Goal: Task Accomplishment & Management: Complete application form

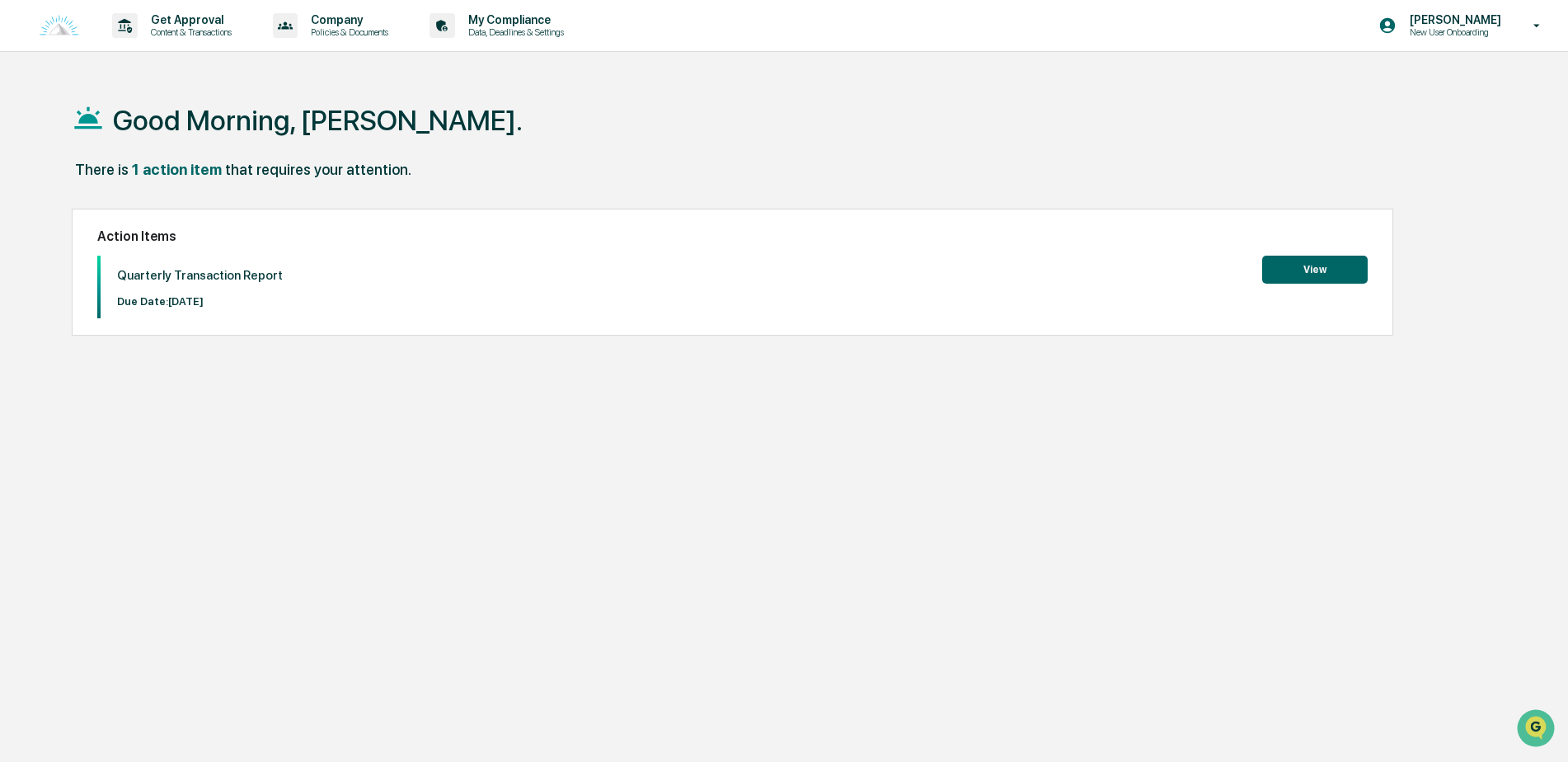
click at [1328, 278] on button "View" at bounding box center [1314, 270] width 105 height 29
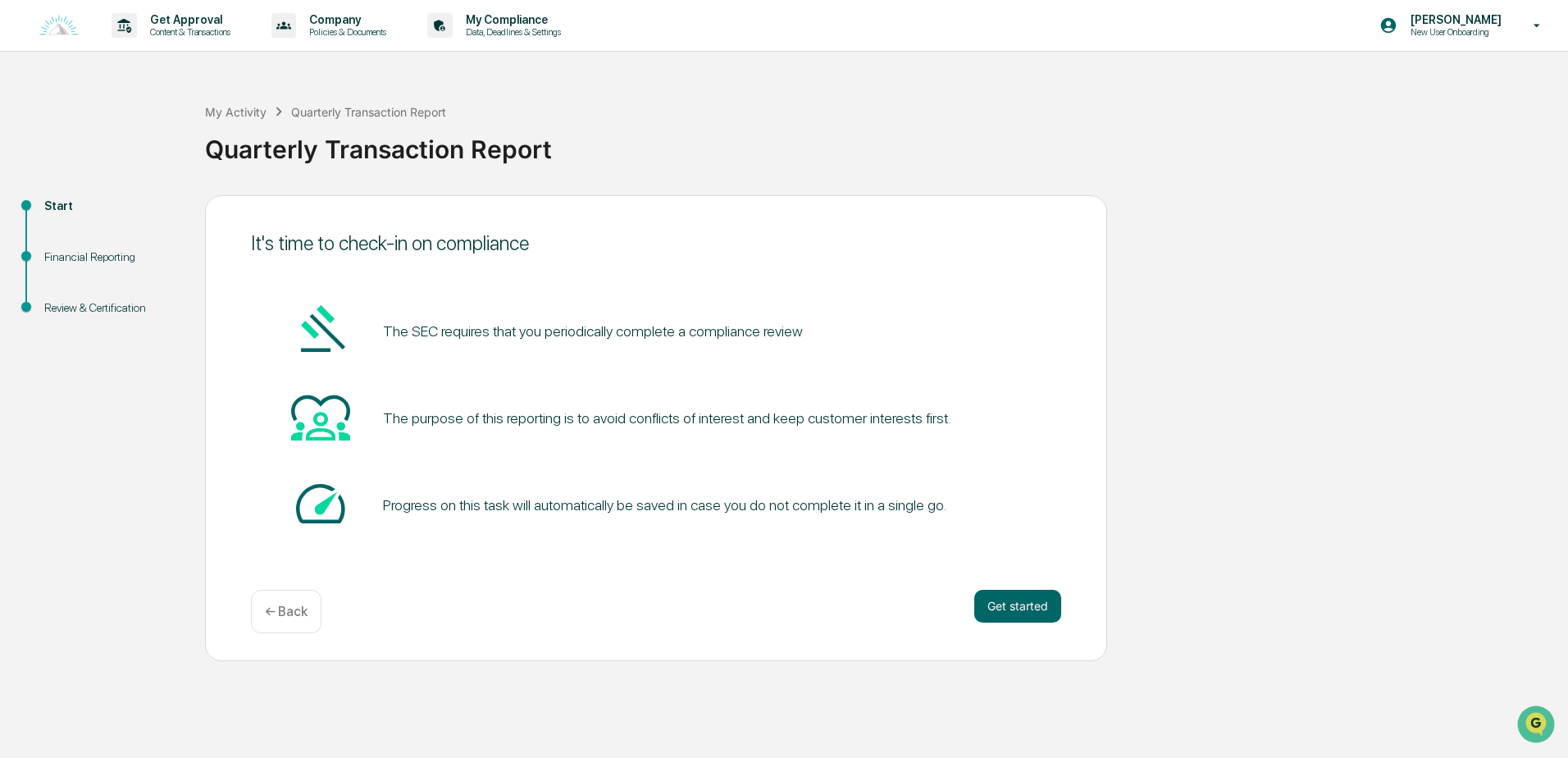
click at [95, 259] on div "Financial Reporting" at bounding box center [112, 257] width 134 height 17
click at [1051, 605] on button "Get started" at bounding box center [1018, 606] width 87 height 33
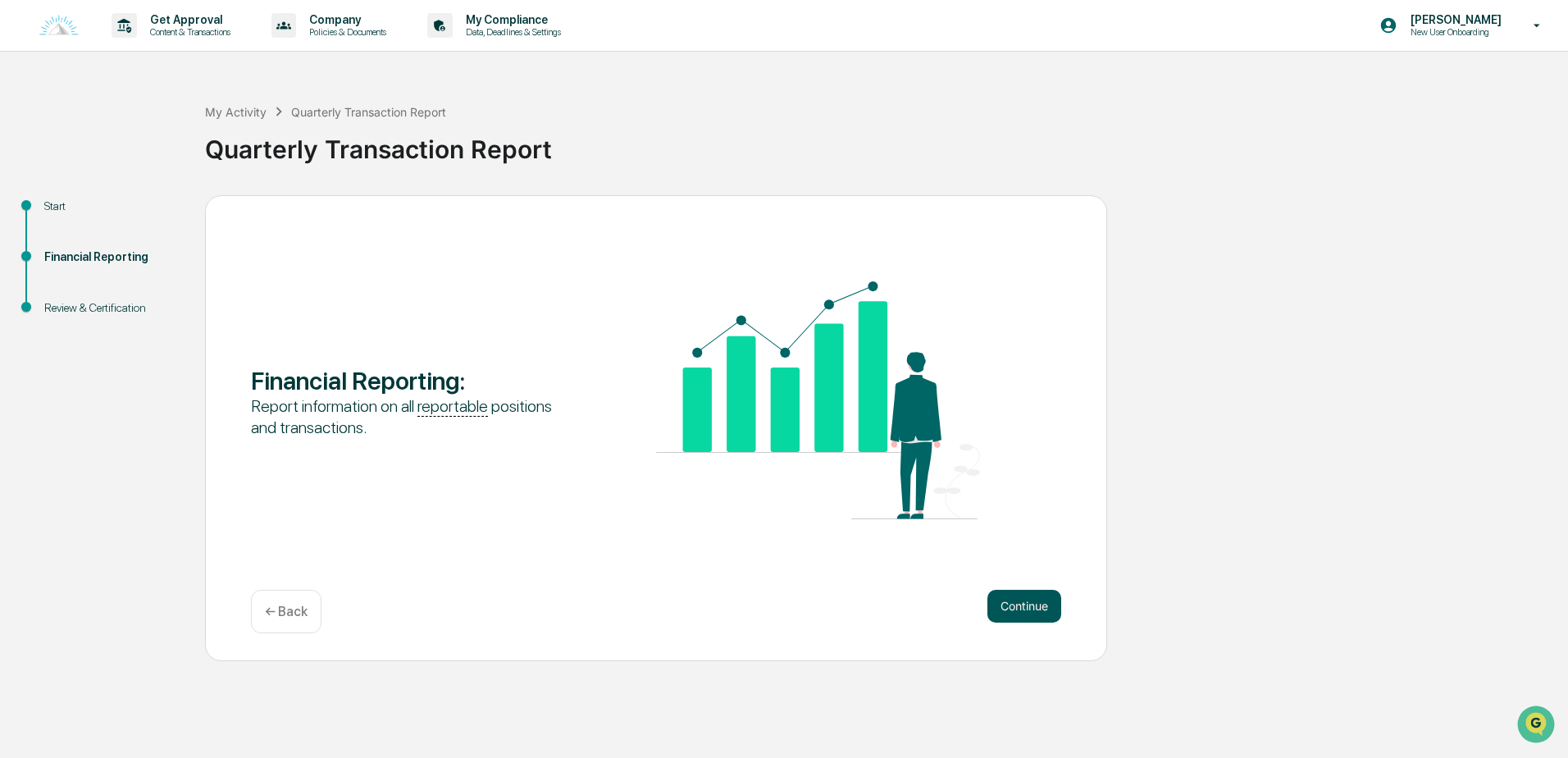
click at [999, 605] on button "Continue" at bounding box center [1025, 606] width 74 height 33
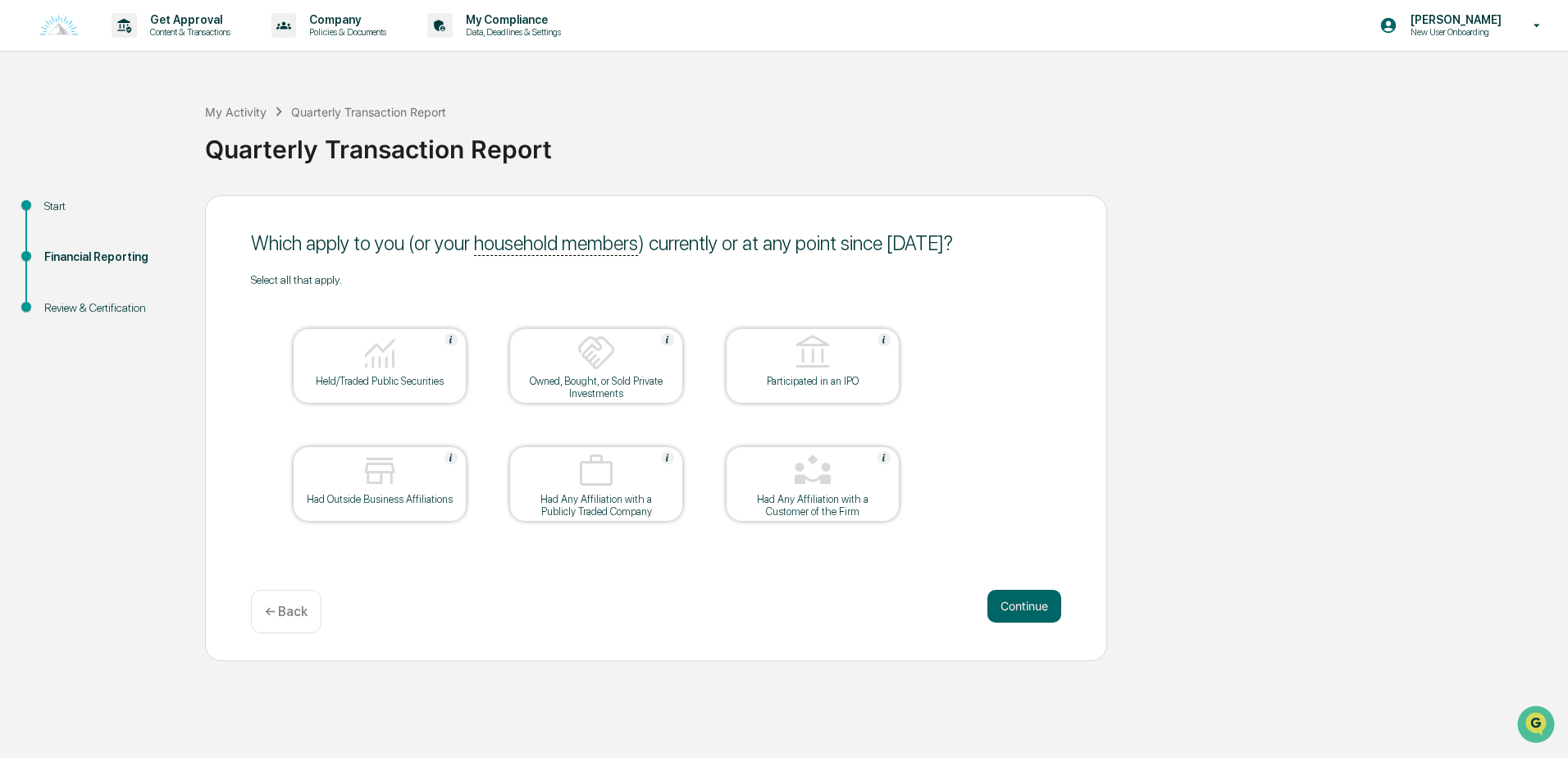
click at [349, 363] on div at bounding box center [380, 353] width 164 height 42
click at [1008, 600] on button "Continue" at bounding box center [1025, 606] width 74 height 33
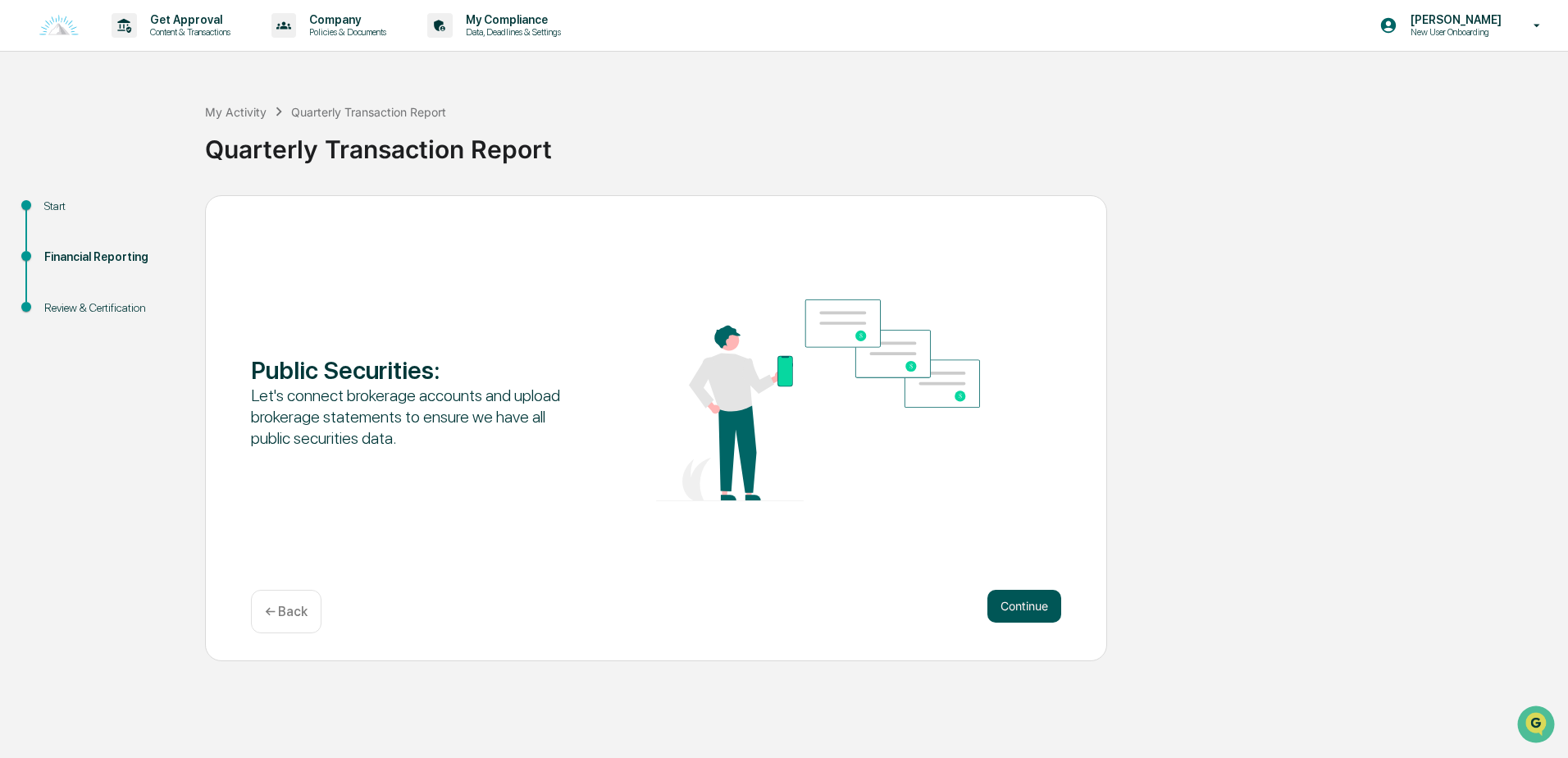
click at [1014, 614] on button "Continue" at bounding box center [1025, 606] width 74 height 33
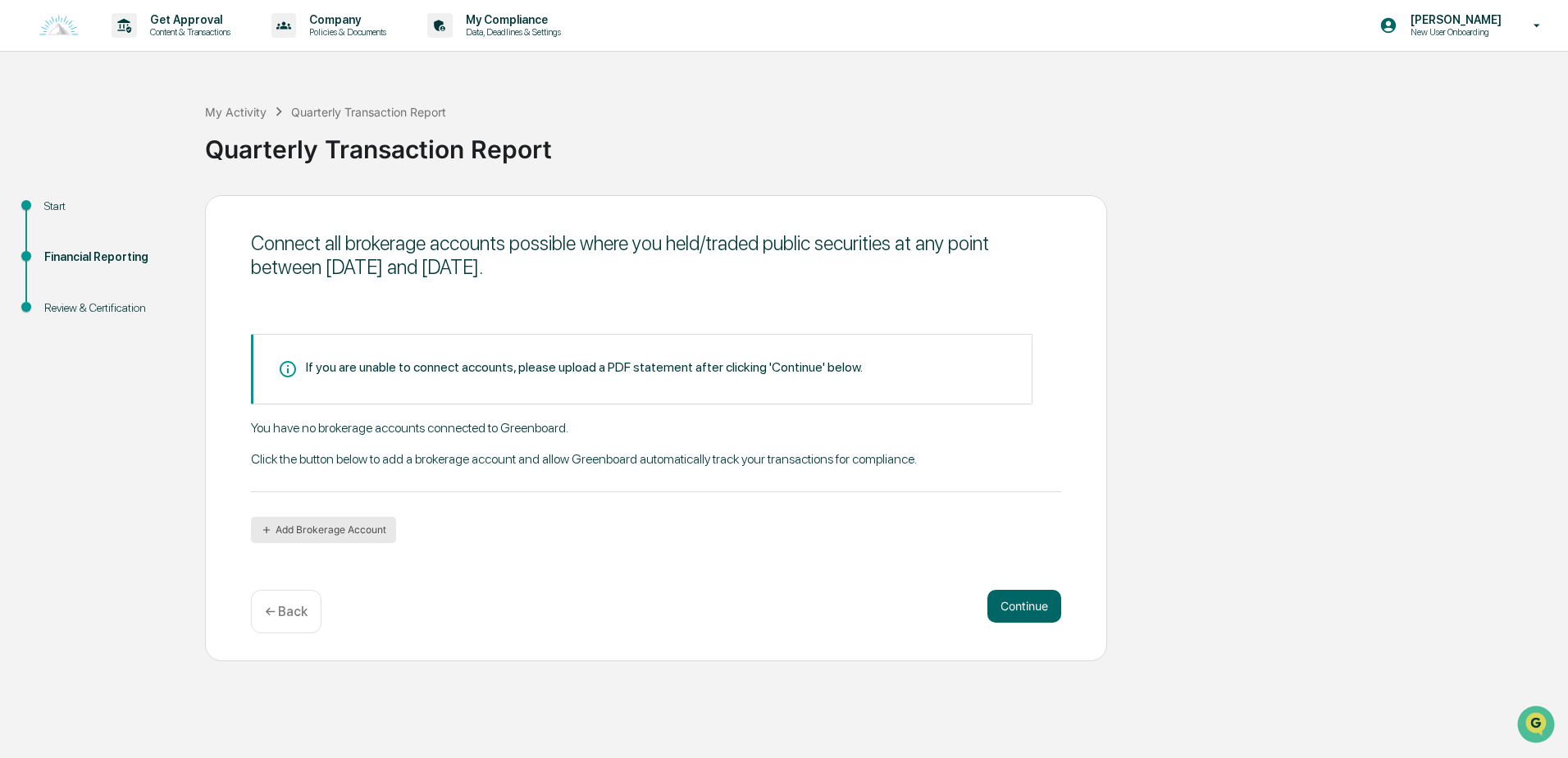
click at [349, 532] on button "Add Brokerage Account" at bounding box center [324, 530] width 146 height 26
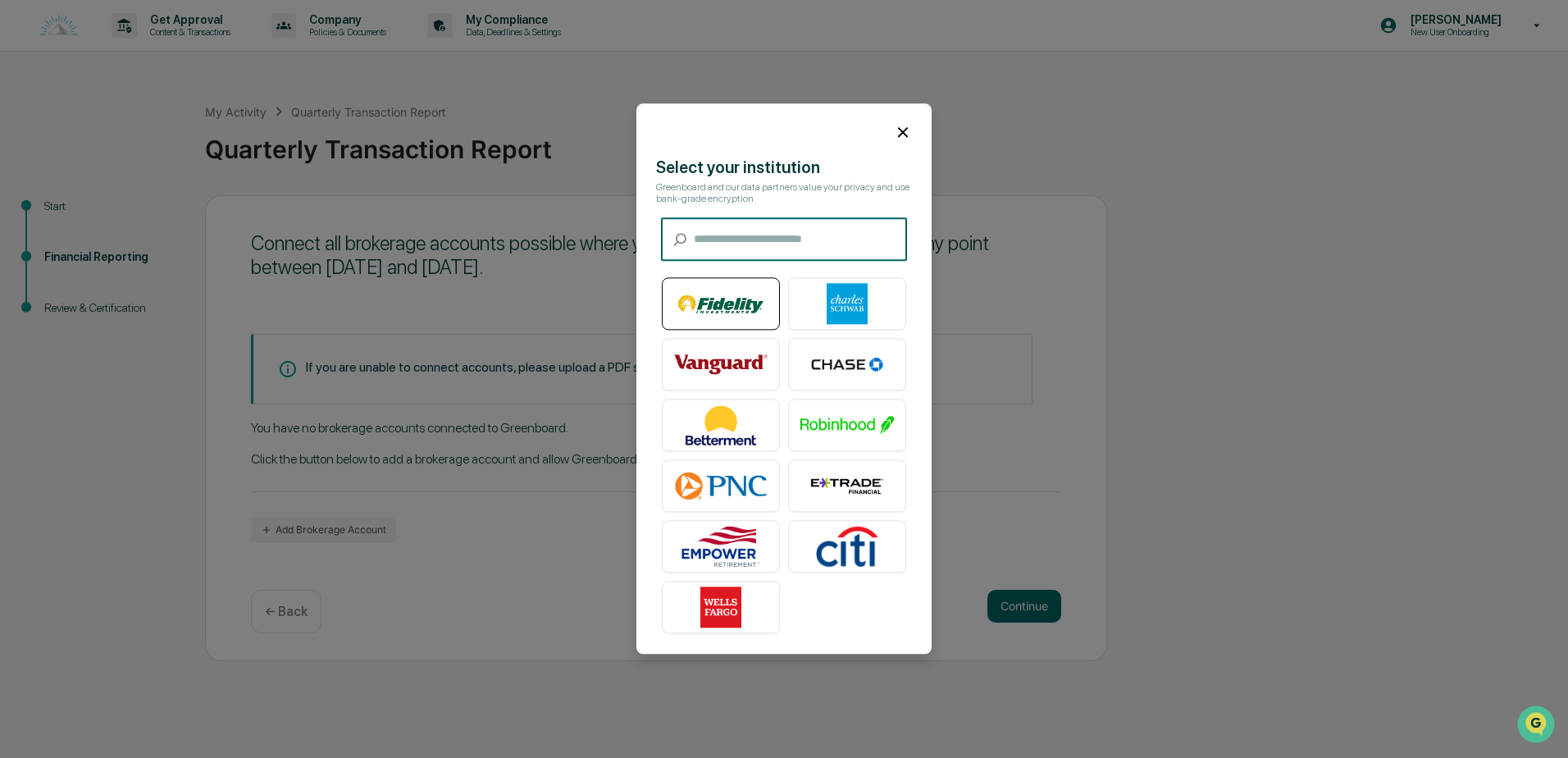
click at [750, 303] on img at bounding box center [720, 303] width 94 height 41
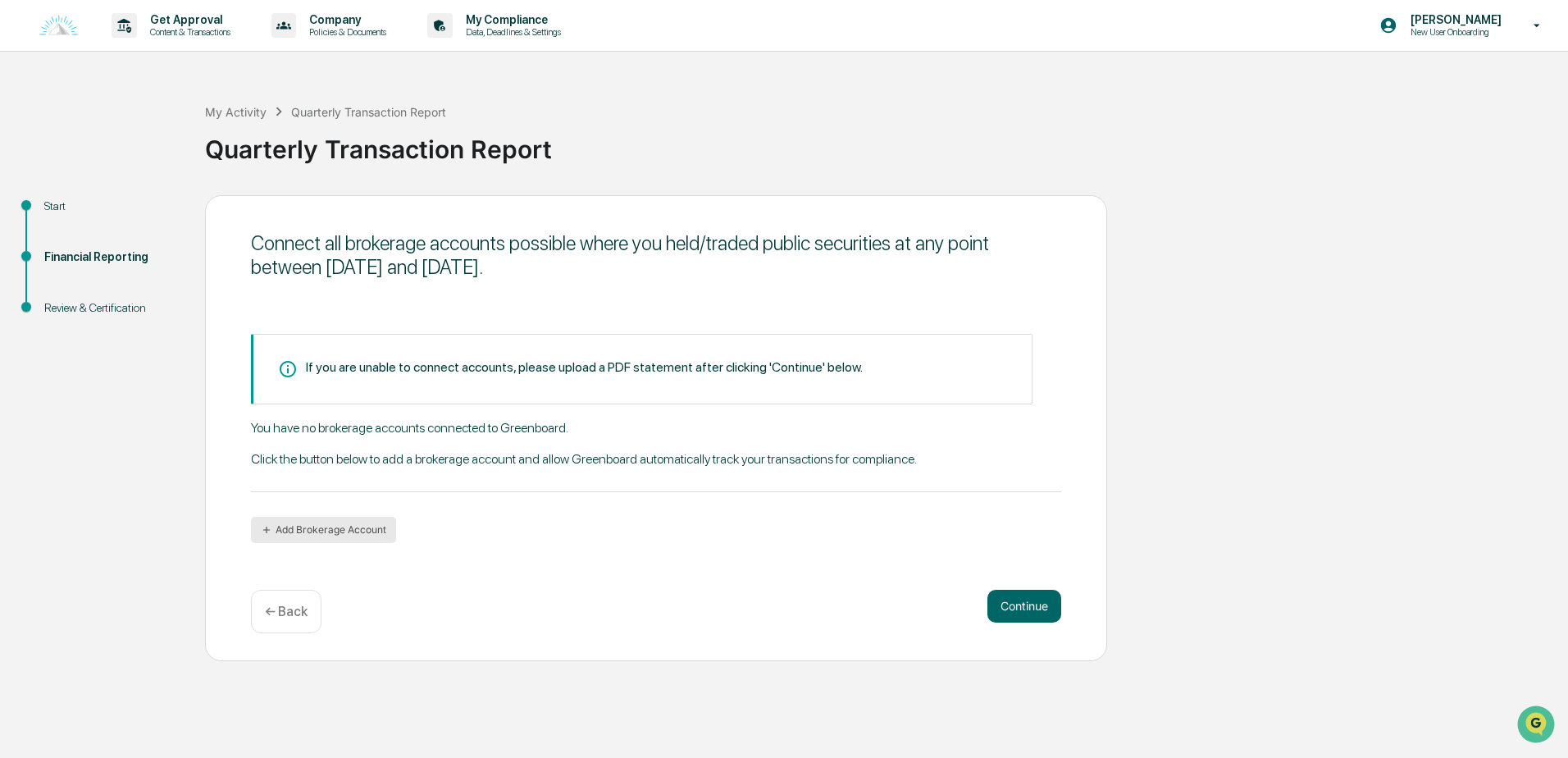
click at [323, 525] on button "Add Brokerage Account" at bounding box center [324, 530] width 146 height 26
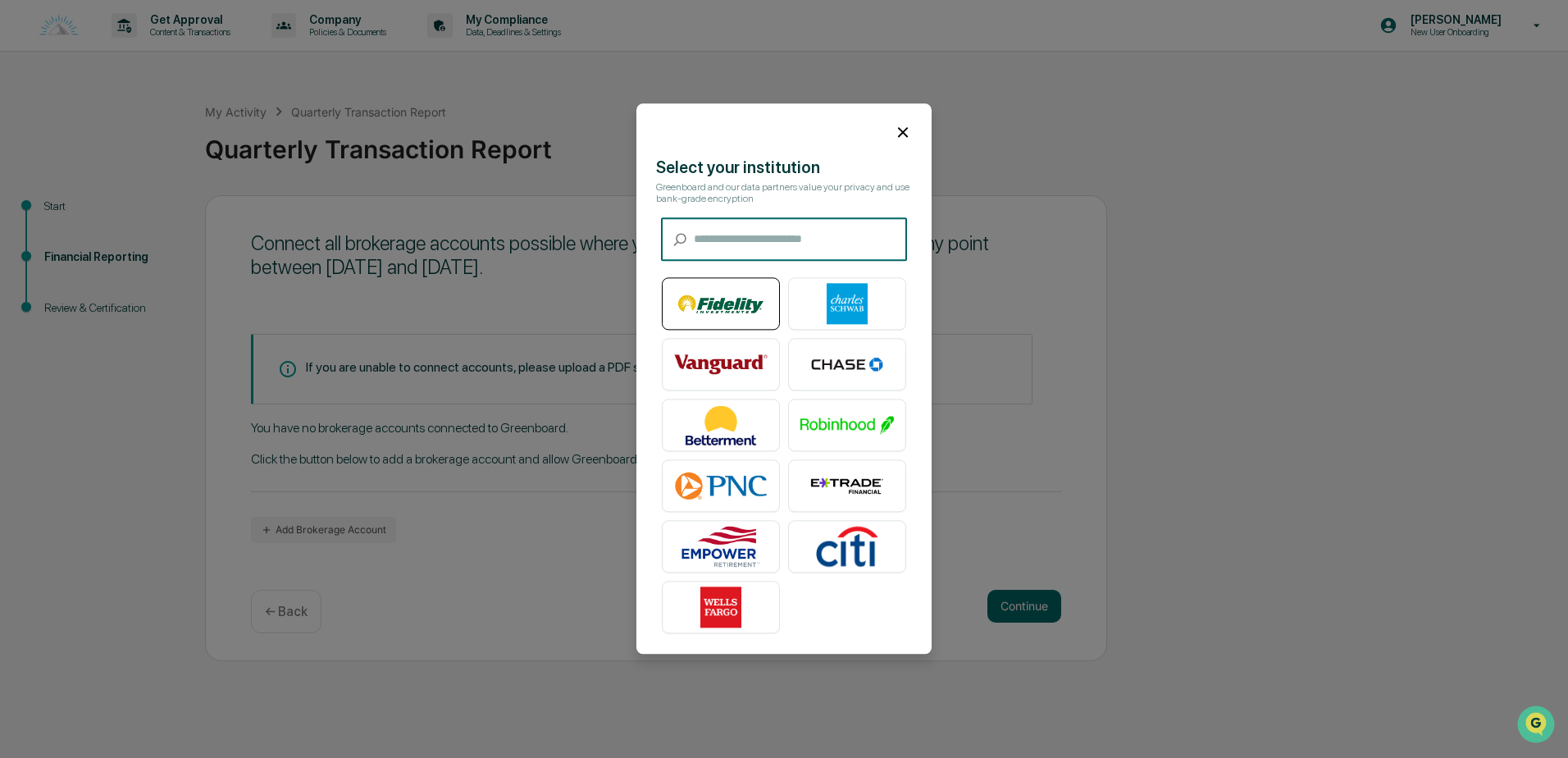
click at [737, 305] on img at bounding box center [720, 303] width 94 height 41
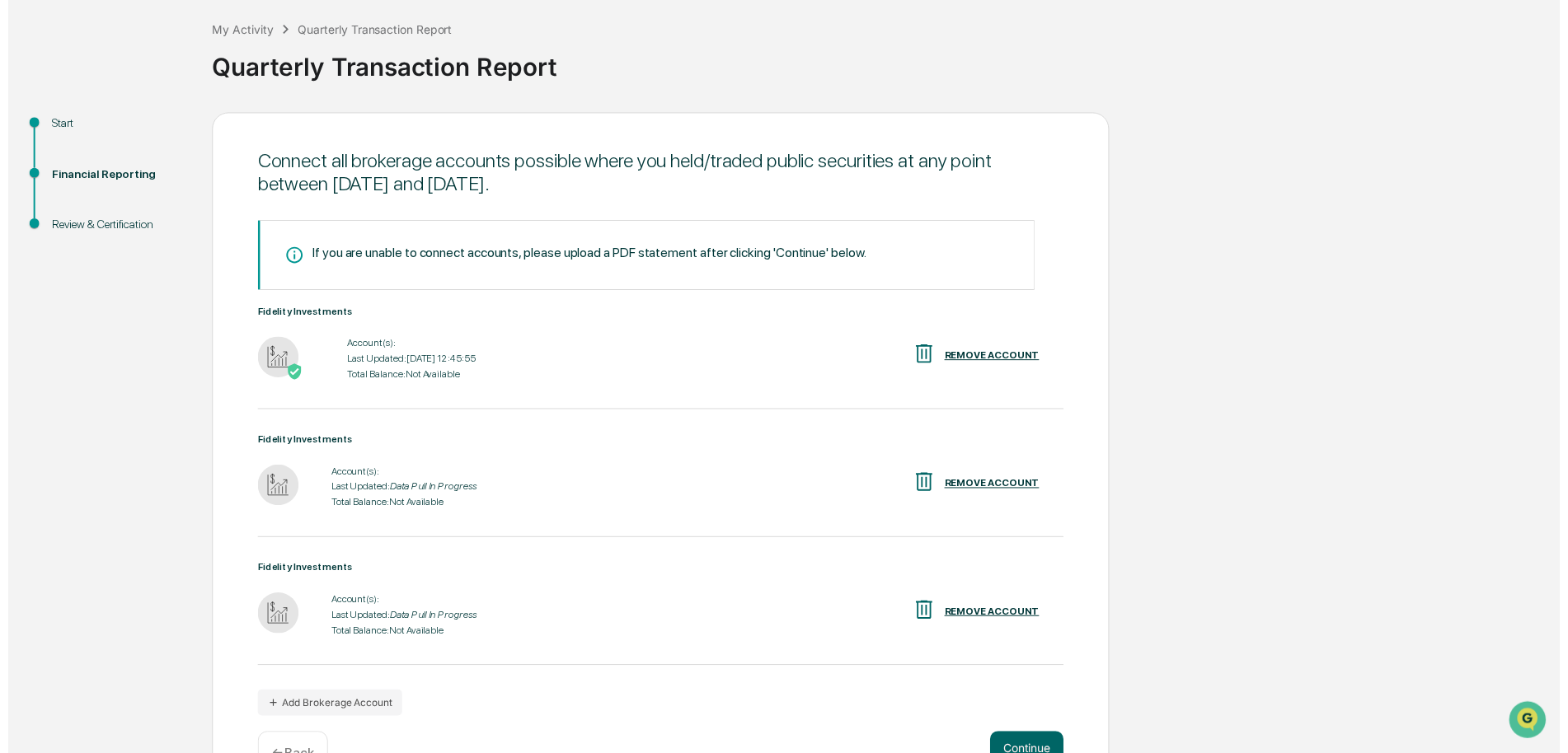
scroll to position [132, 0]
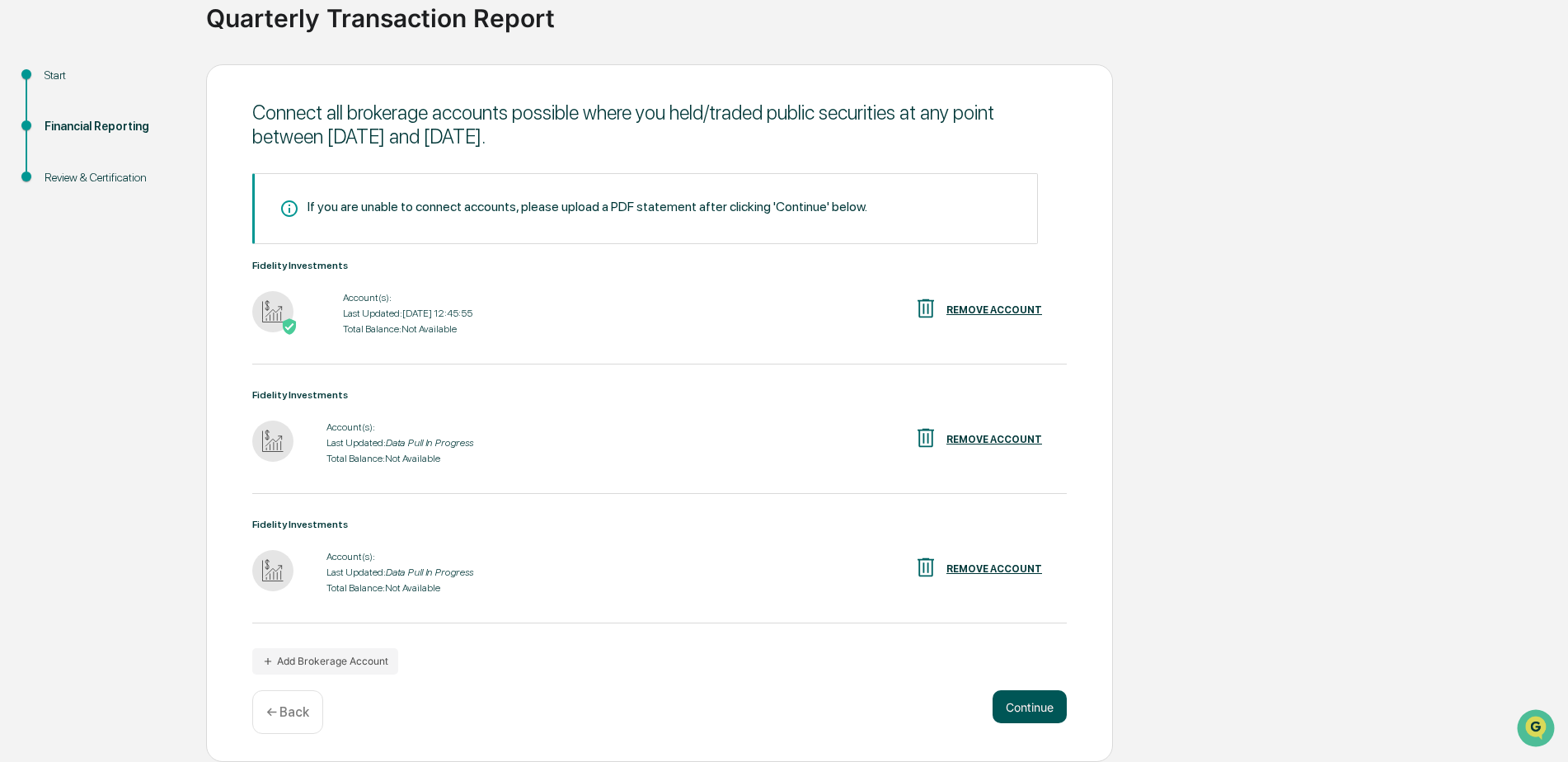
click at [1021, 700] on button "Continue" at bounding box center [1030, 706] width 74 height 33
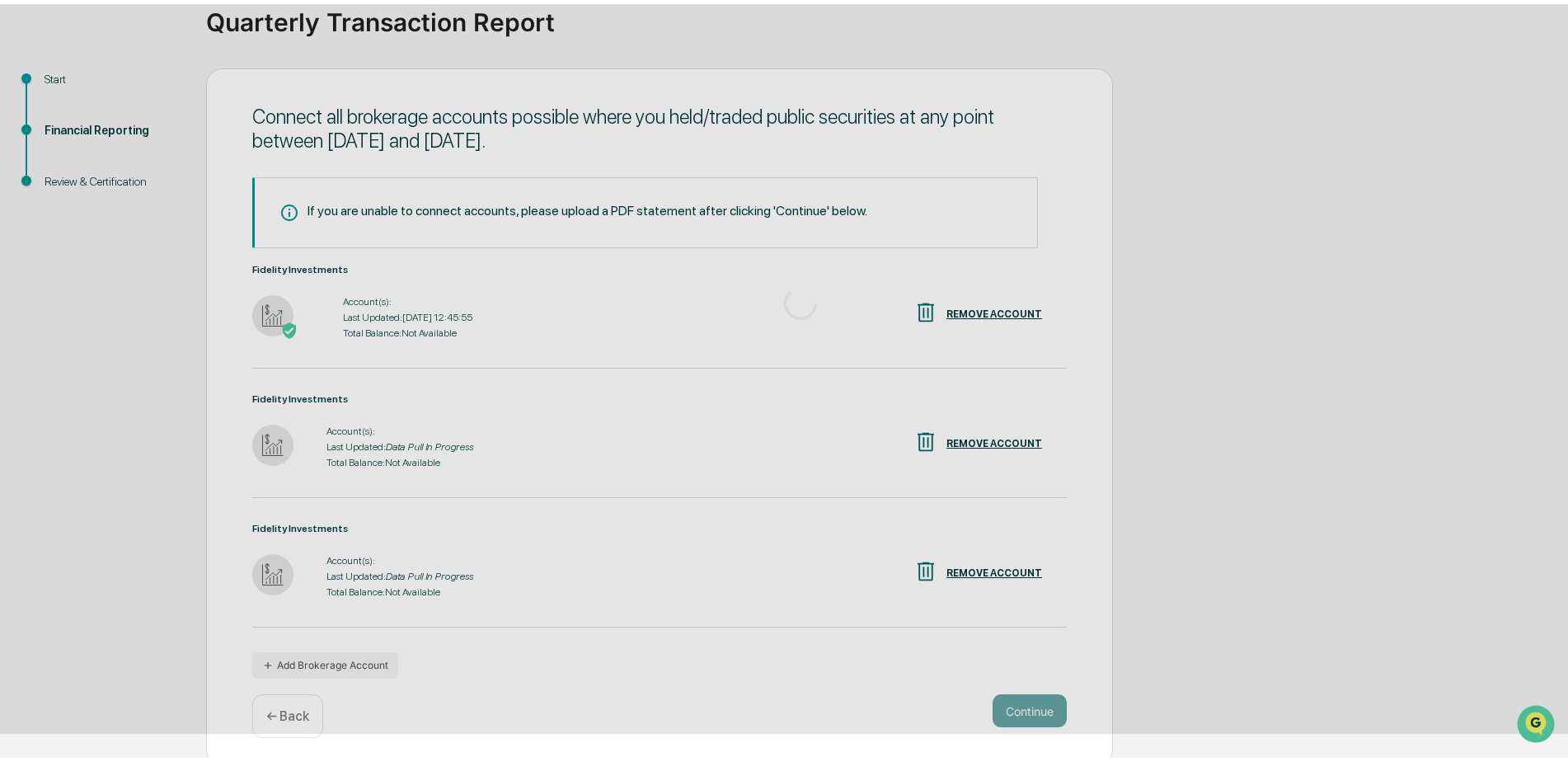
scroll to position [0, 0]
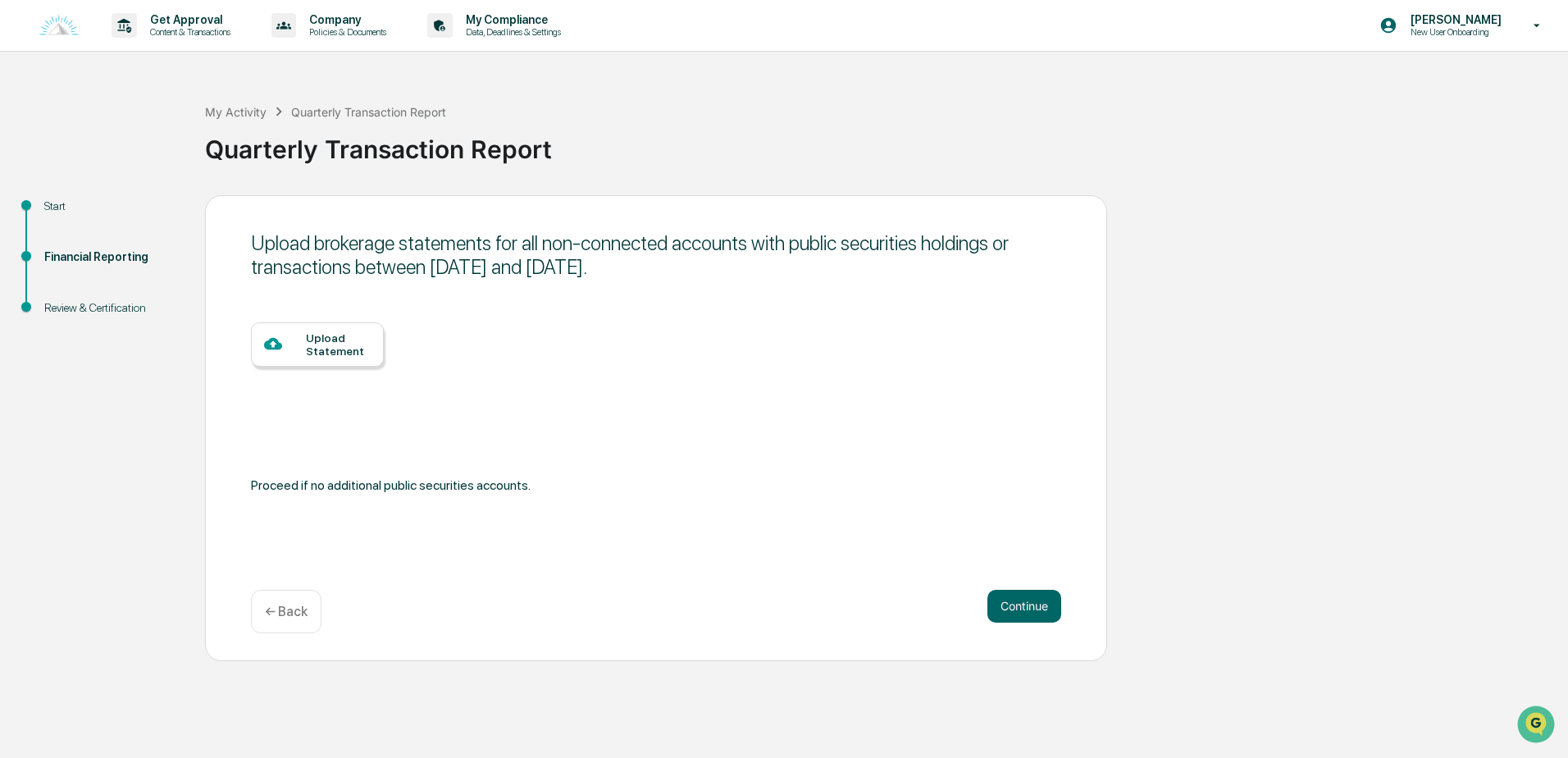
click at [301, 607] on p "← Back" at bounding box center [285, 612] width 43 height 15
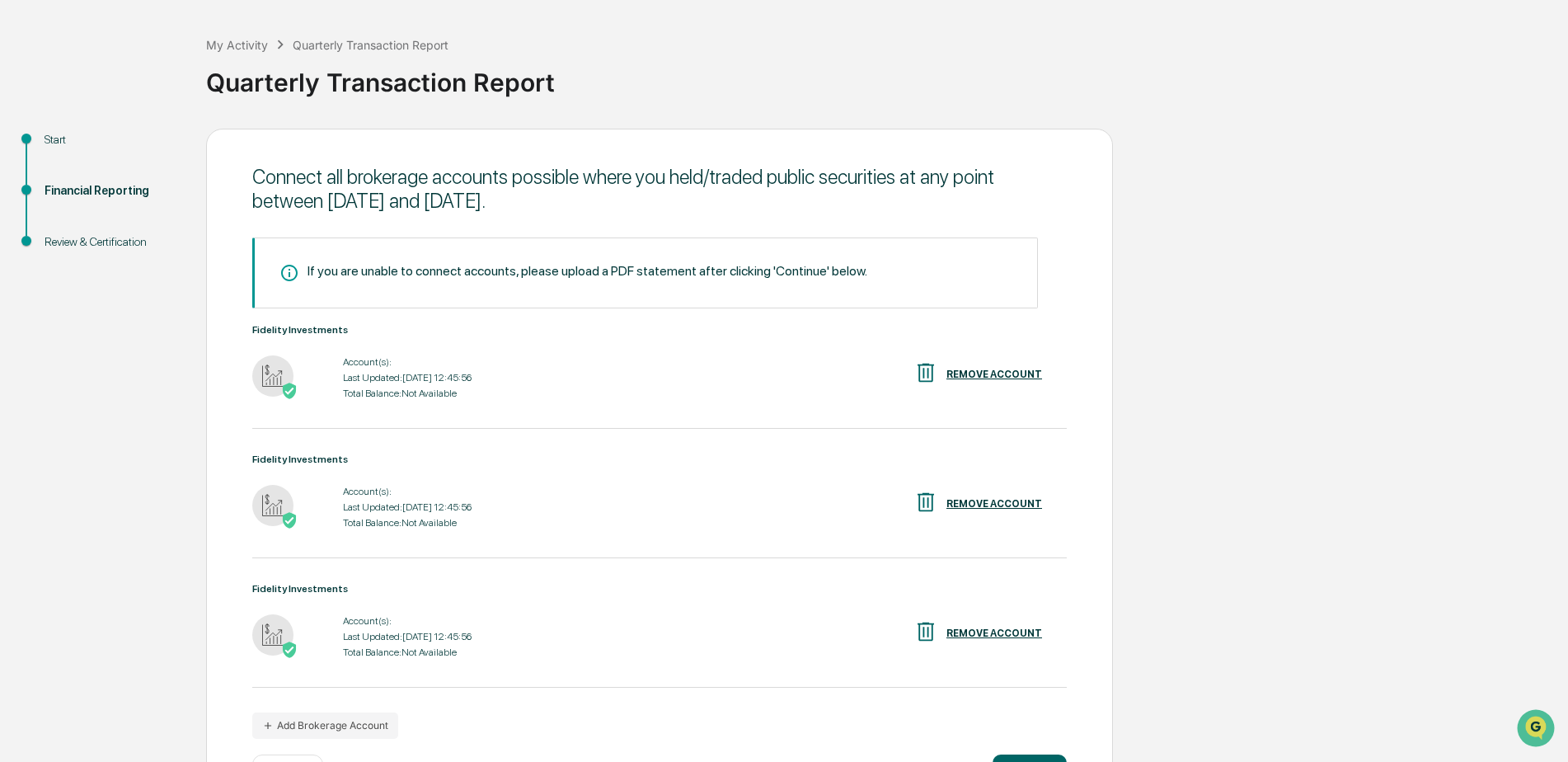
scroll to position [132, 0]
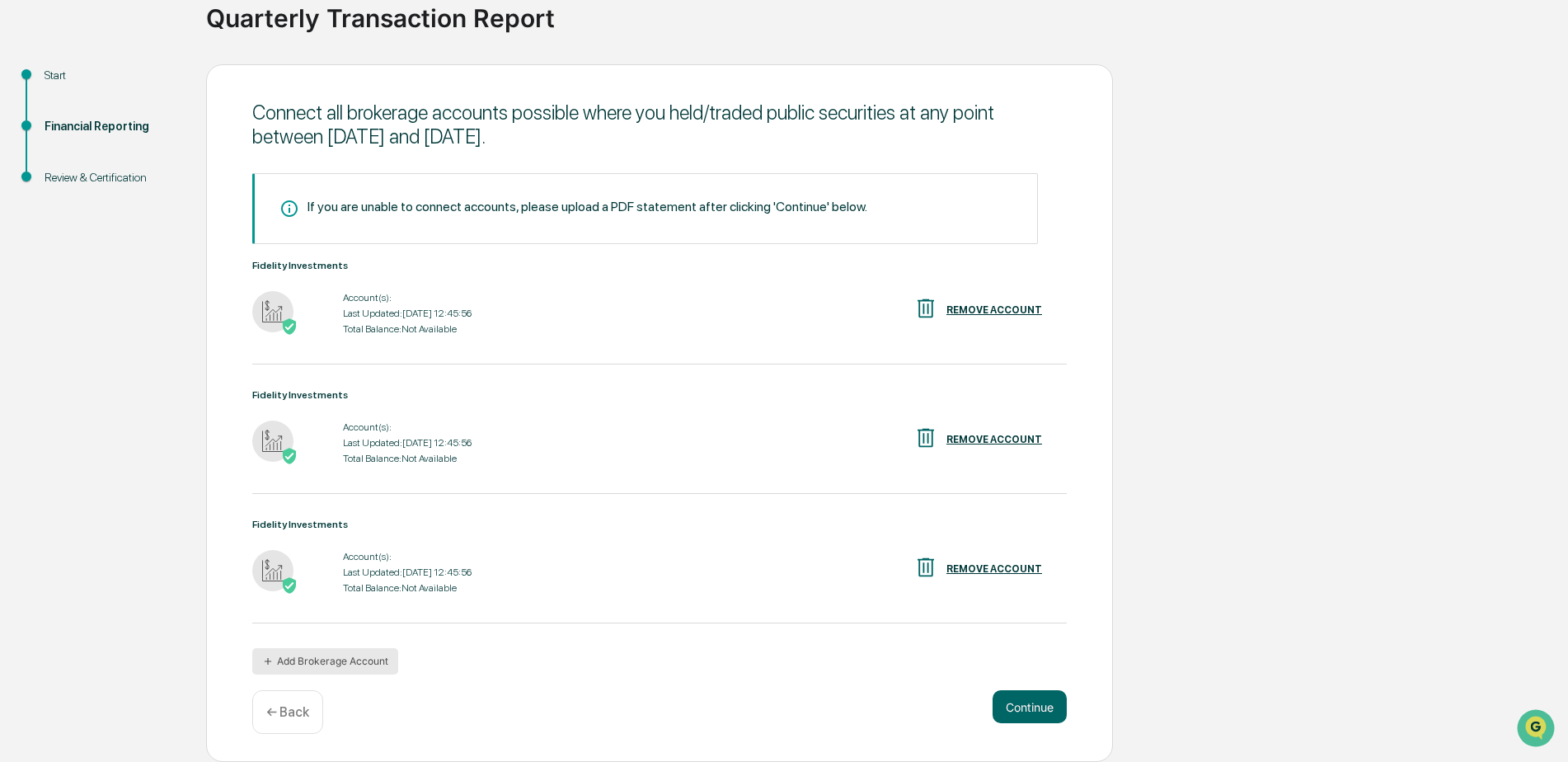
click at [347, 654] on button "Add Brokerage Account" at bounding box center [326, 661] width 146 height 27
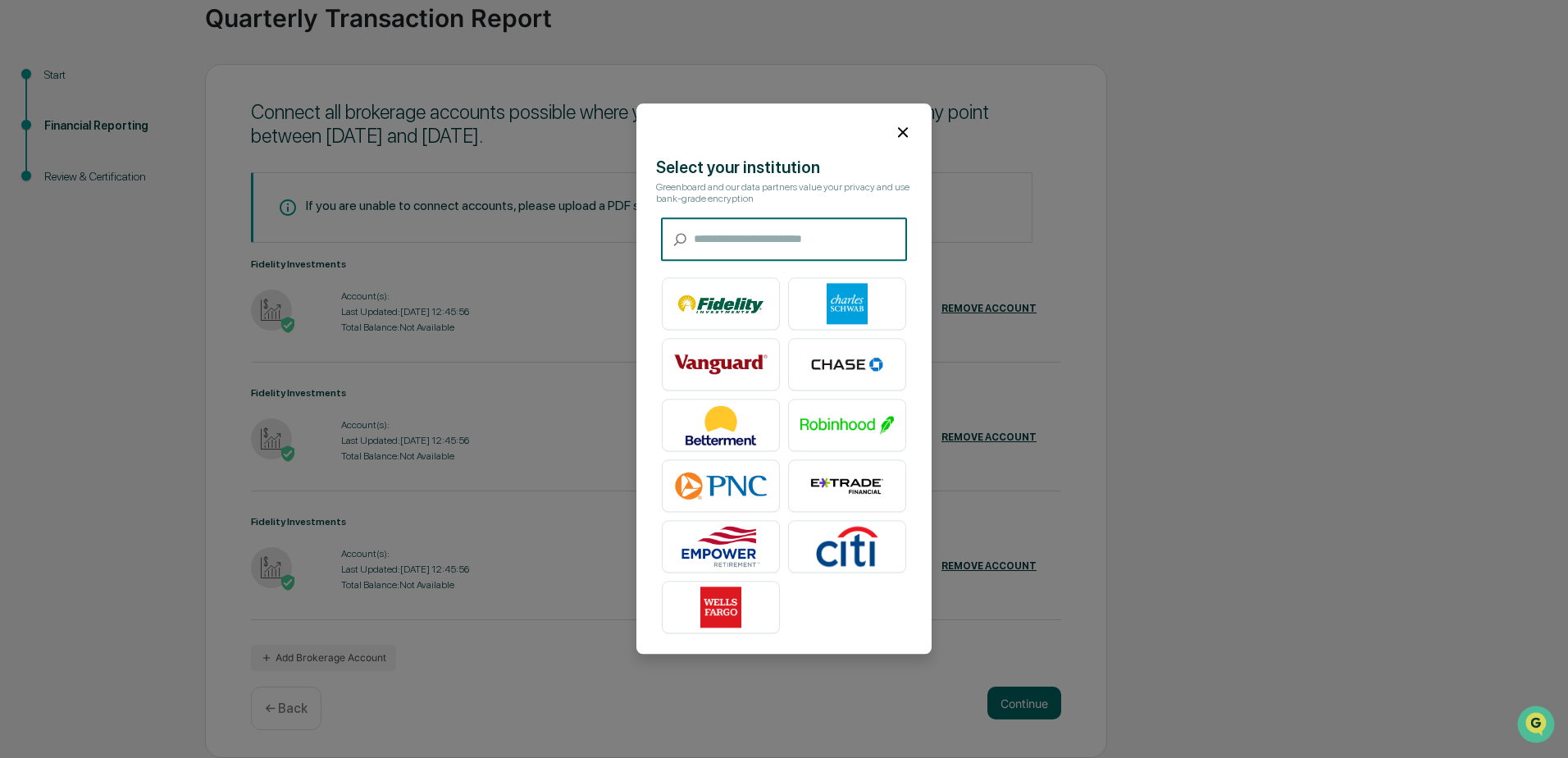
click at [738, 227] on input "text" at bounding box center [801, 240] width 214 height 43
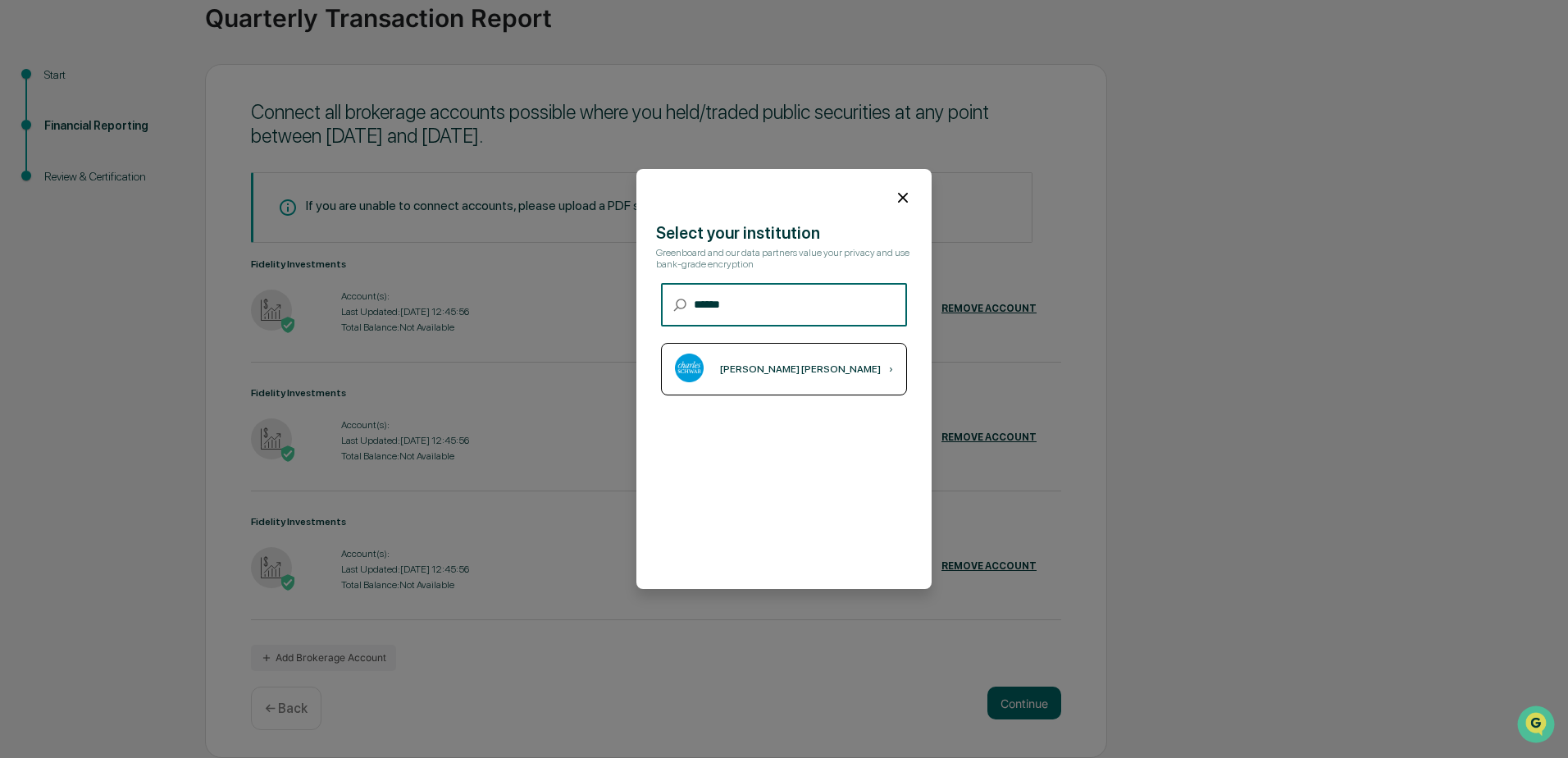
type input "******"
click at [760, 360] on div "[PERSON_NAME] [PERSON_NAME] ›" at bounding box center [784, 370] width 246 height 53
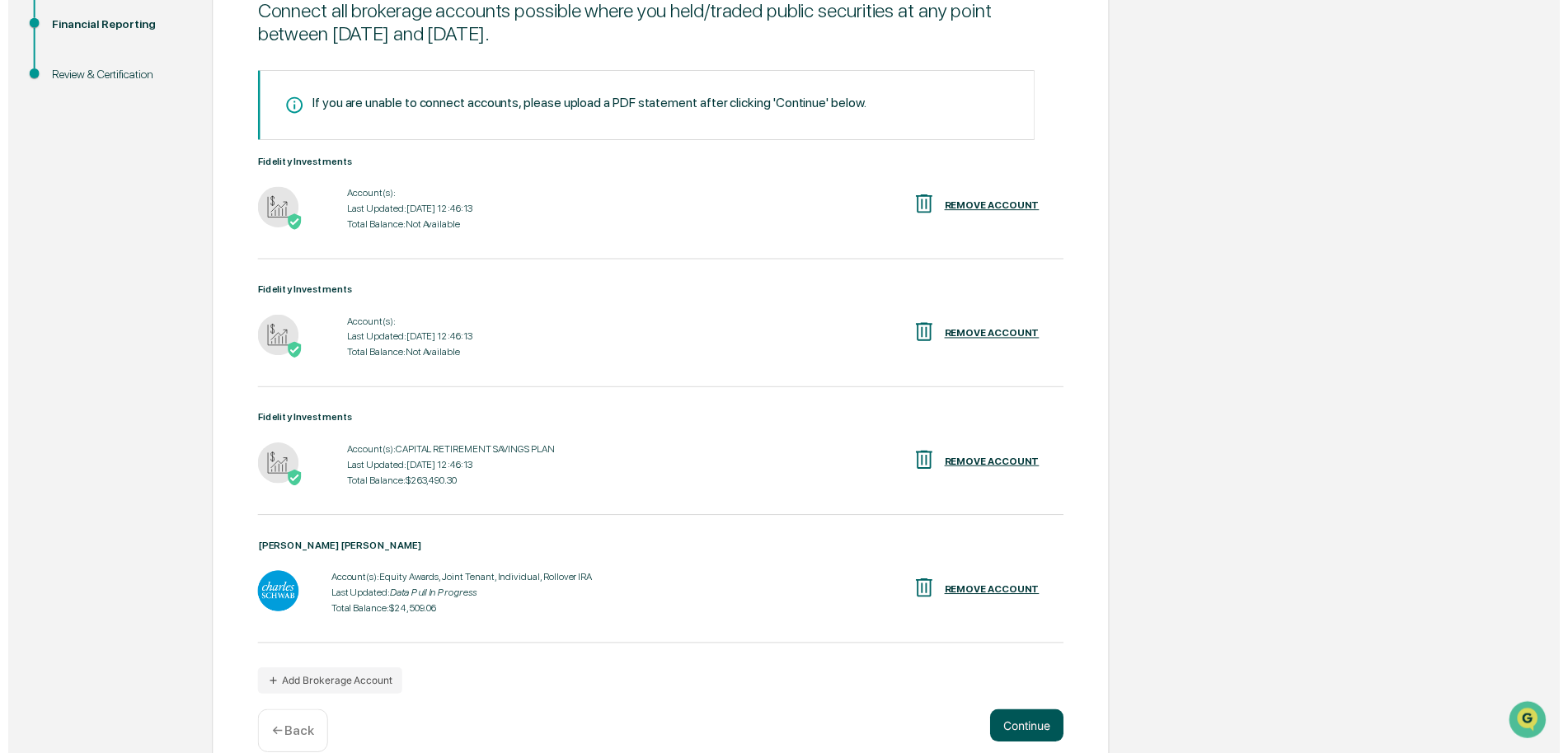
scroll to position [261, 0]
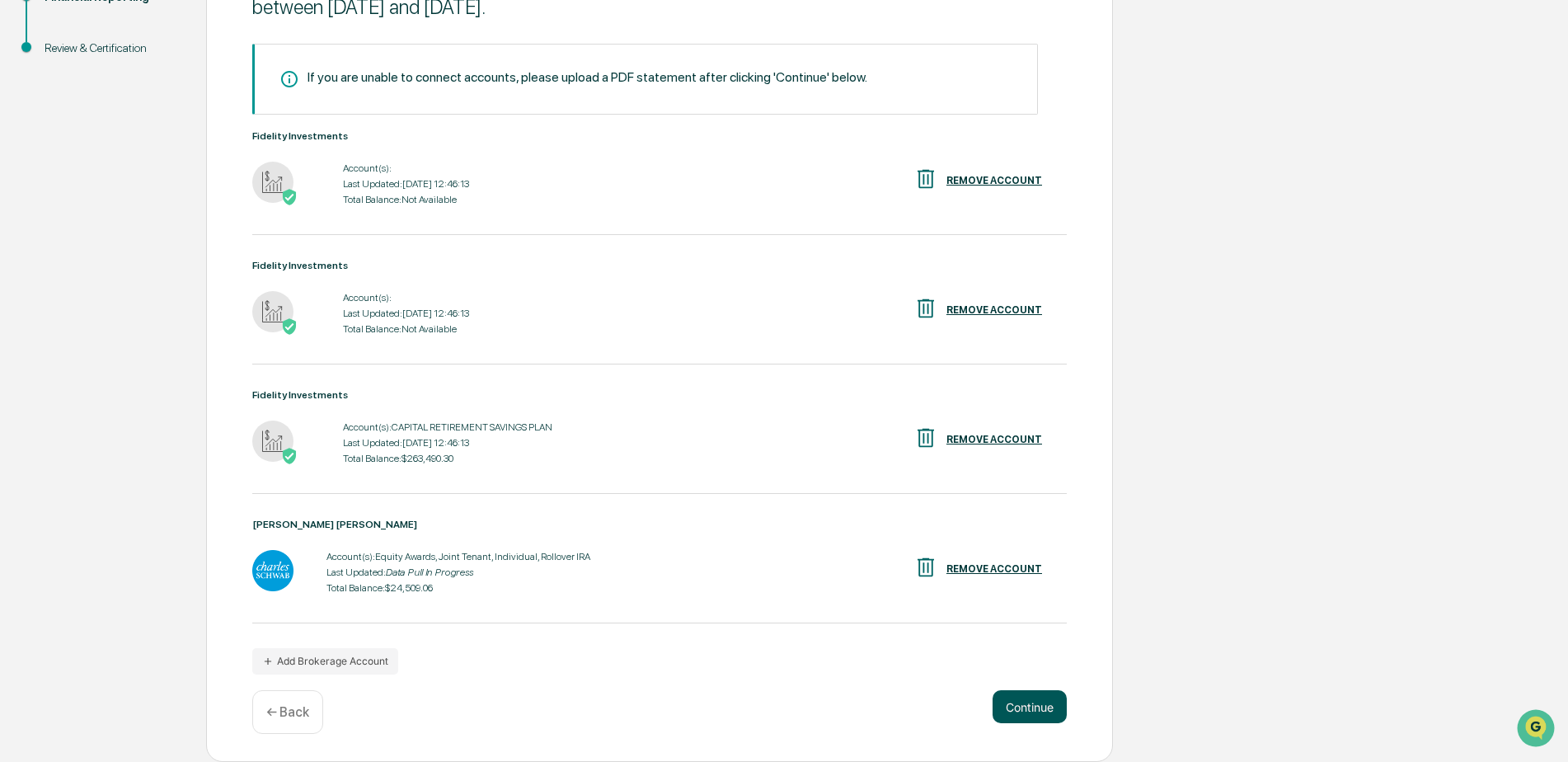
click at [1022, 706] on button "Continue" at bounding box center [1030, 706] width 74 height 33
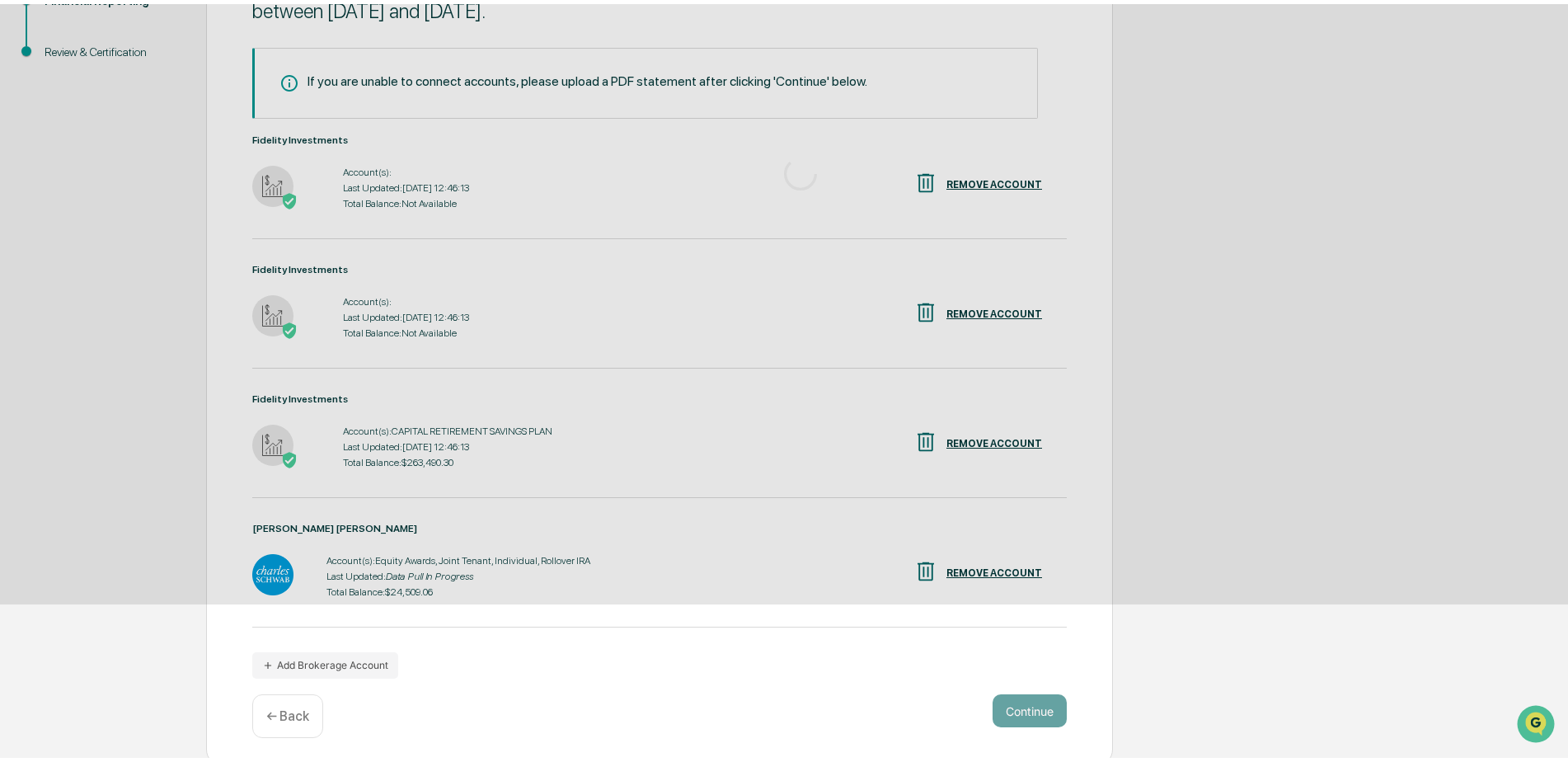
scroll to position [0, 0]
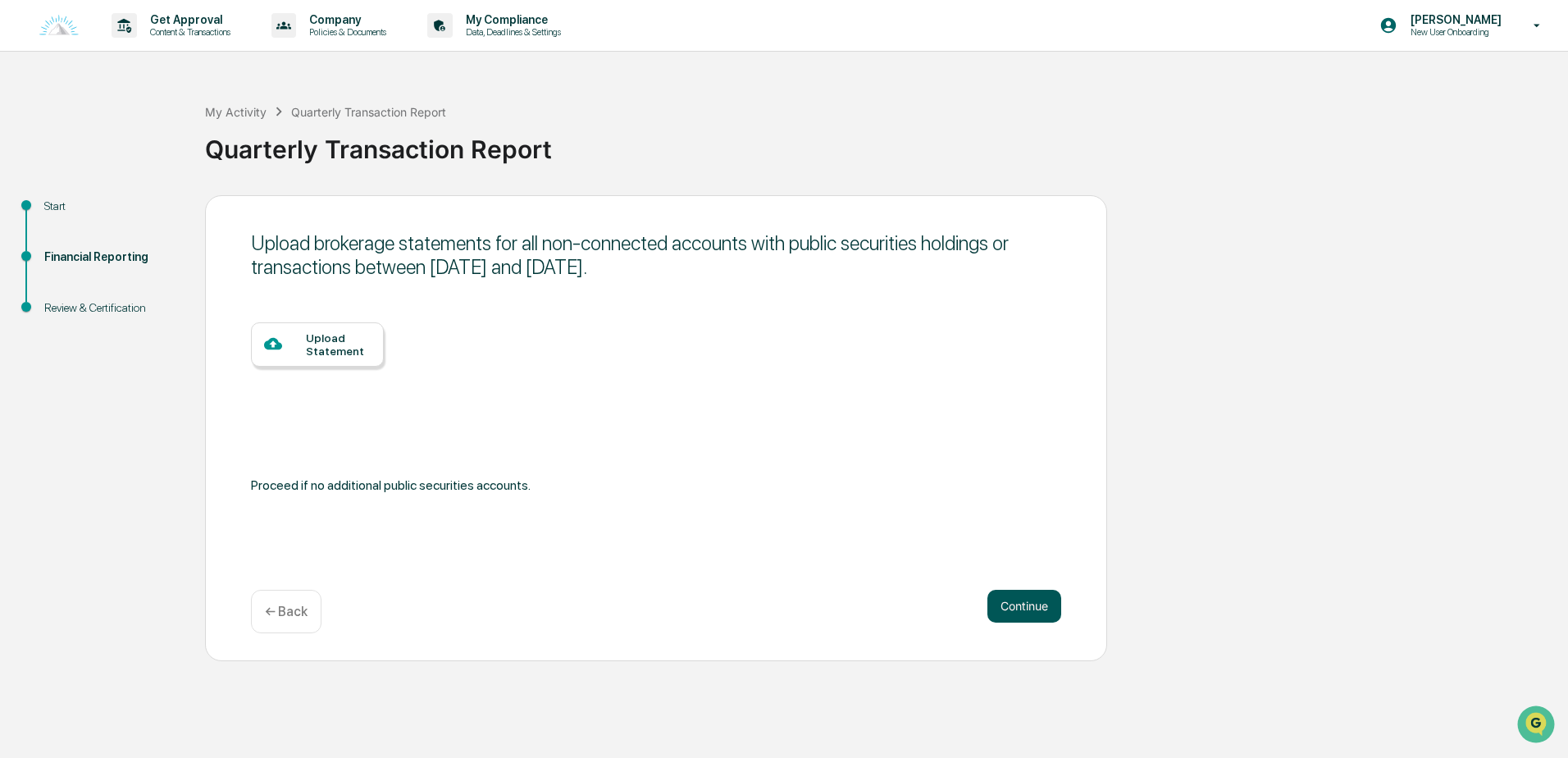
click at [1022, 597] on button "Continue" at bounding box center [1025, 606] width 74 height 33
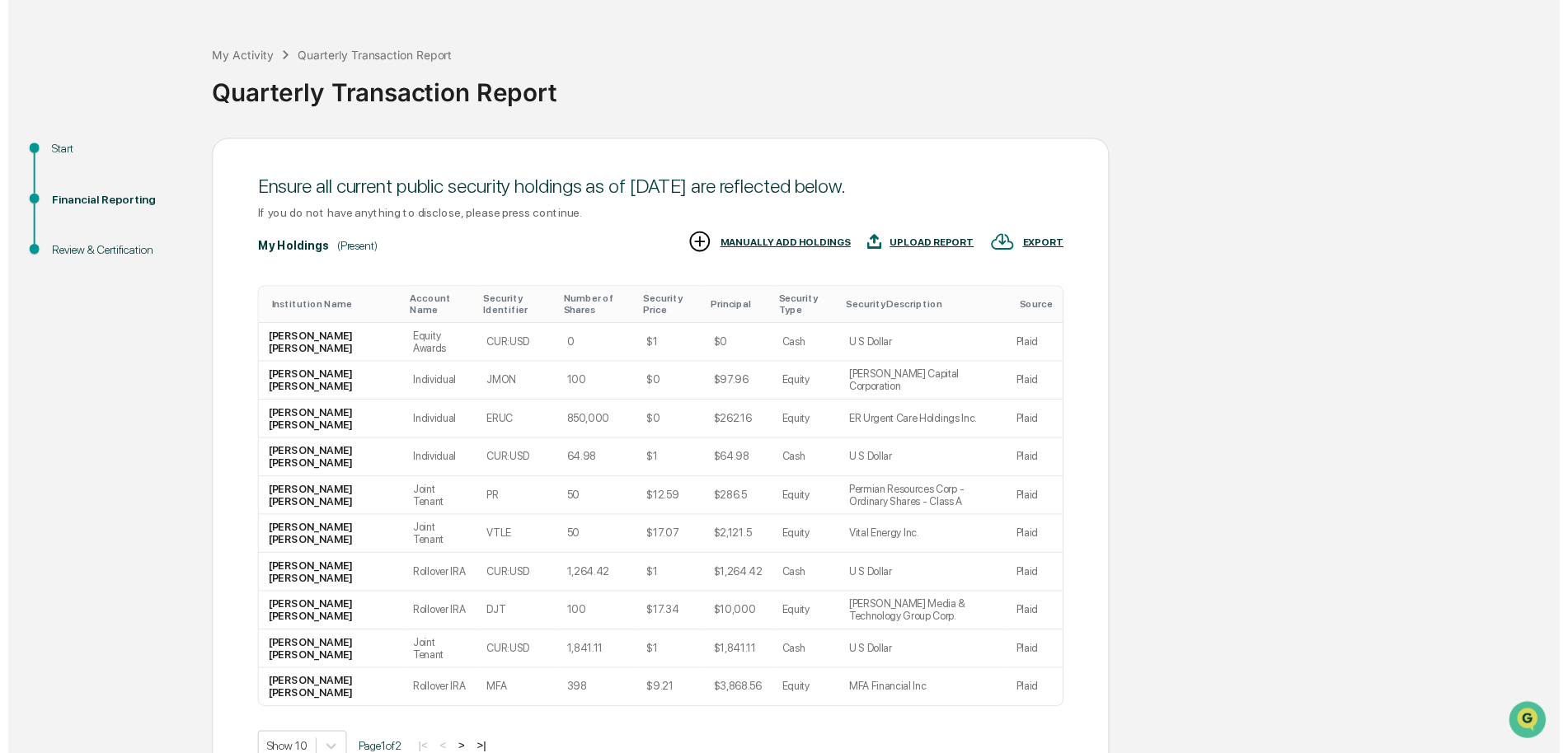
scroll to position [153, 0]
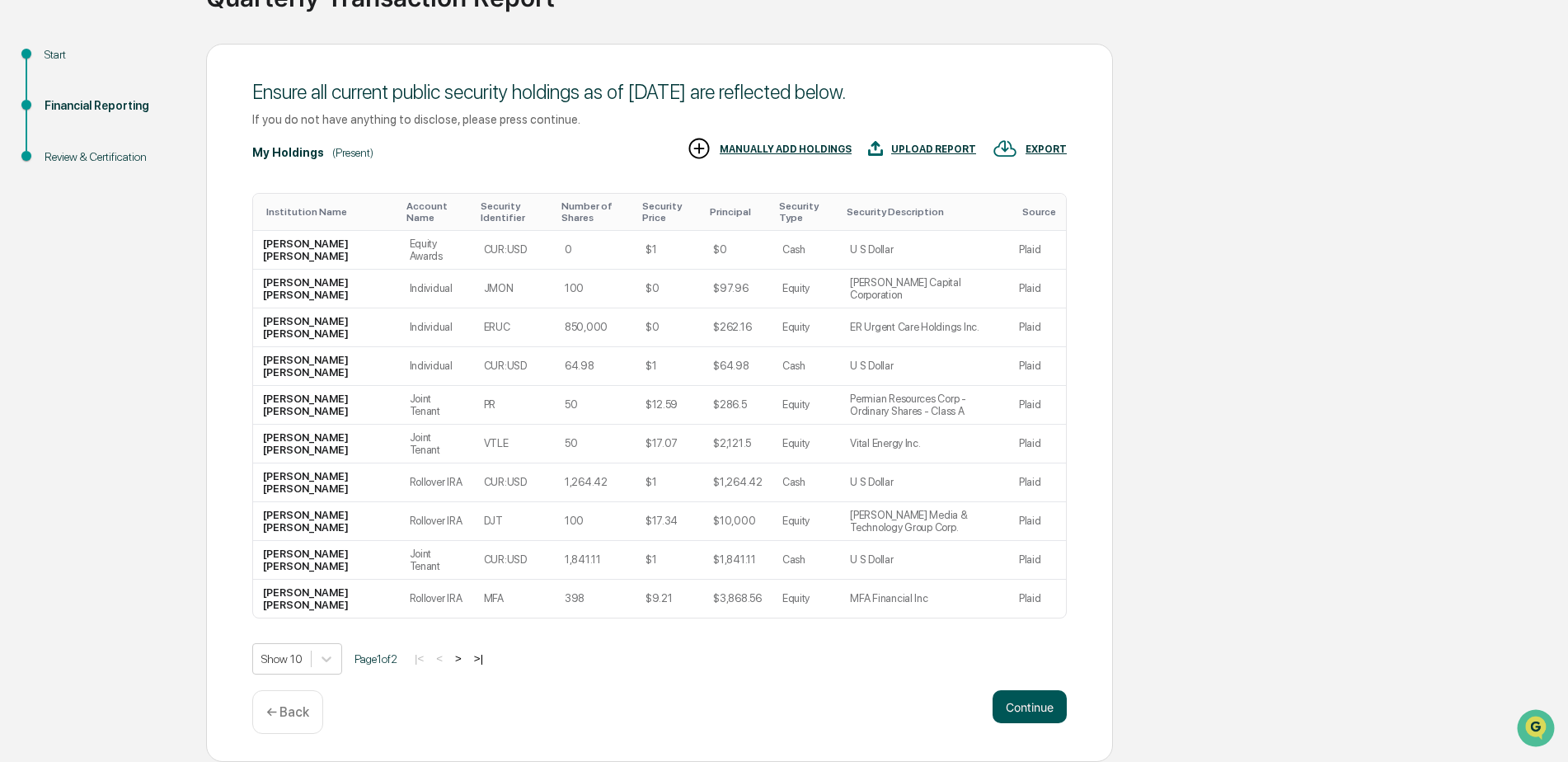
click at [1020, 703] on button "Continue" at bounding box center [1030, 706] width 74 height 33
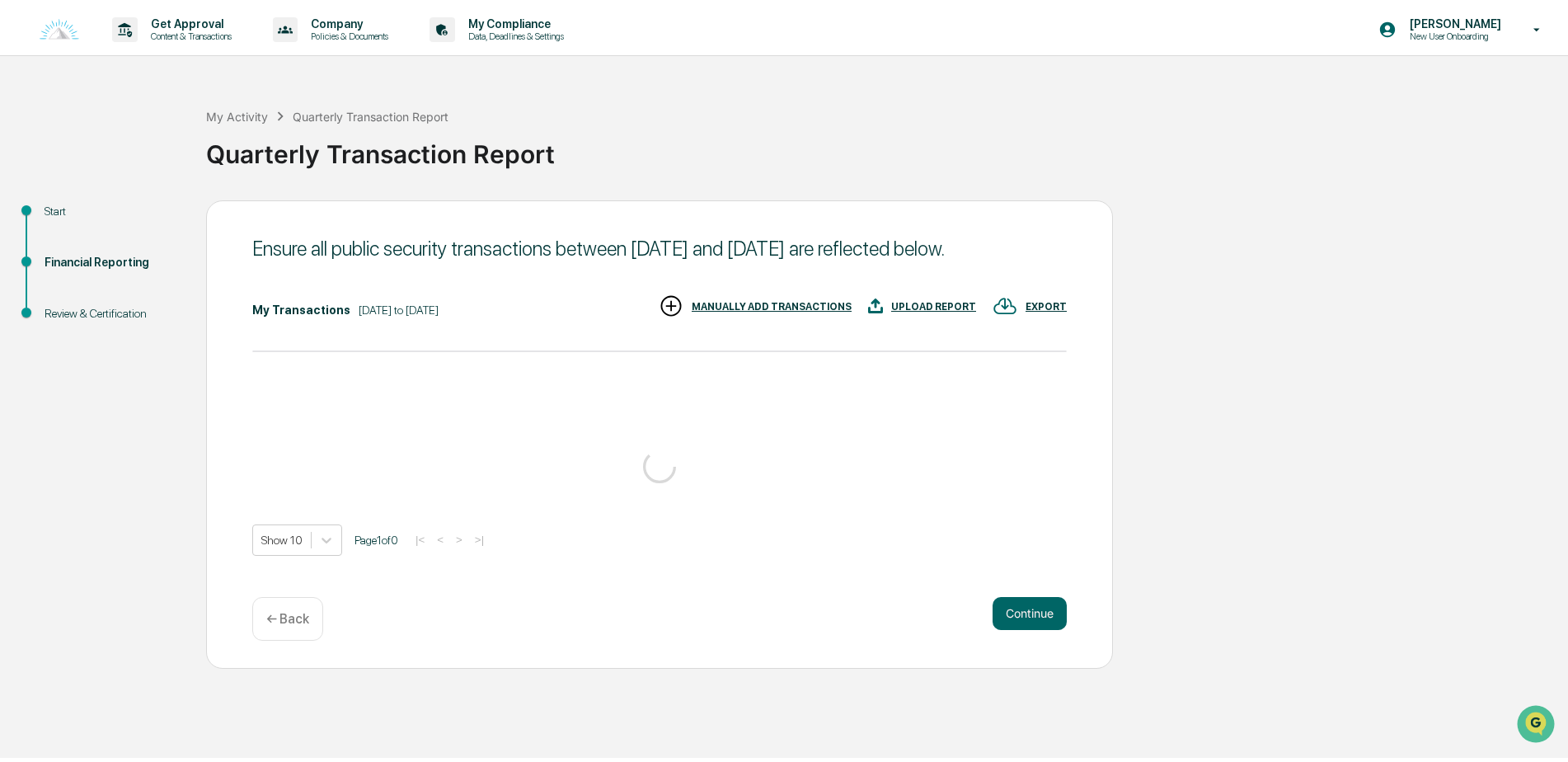
scroll to position [0, 0]
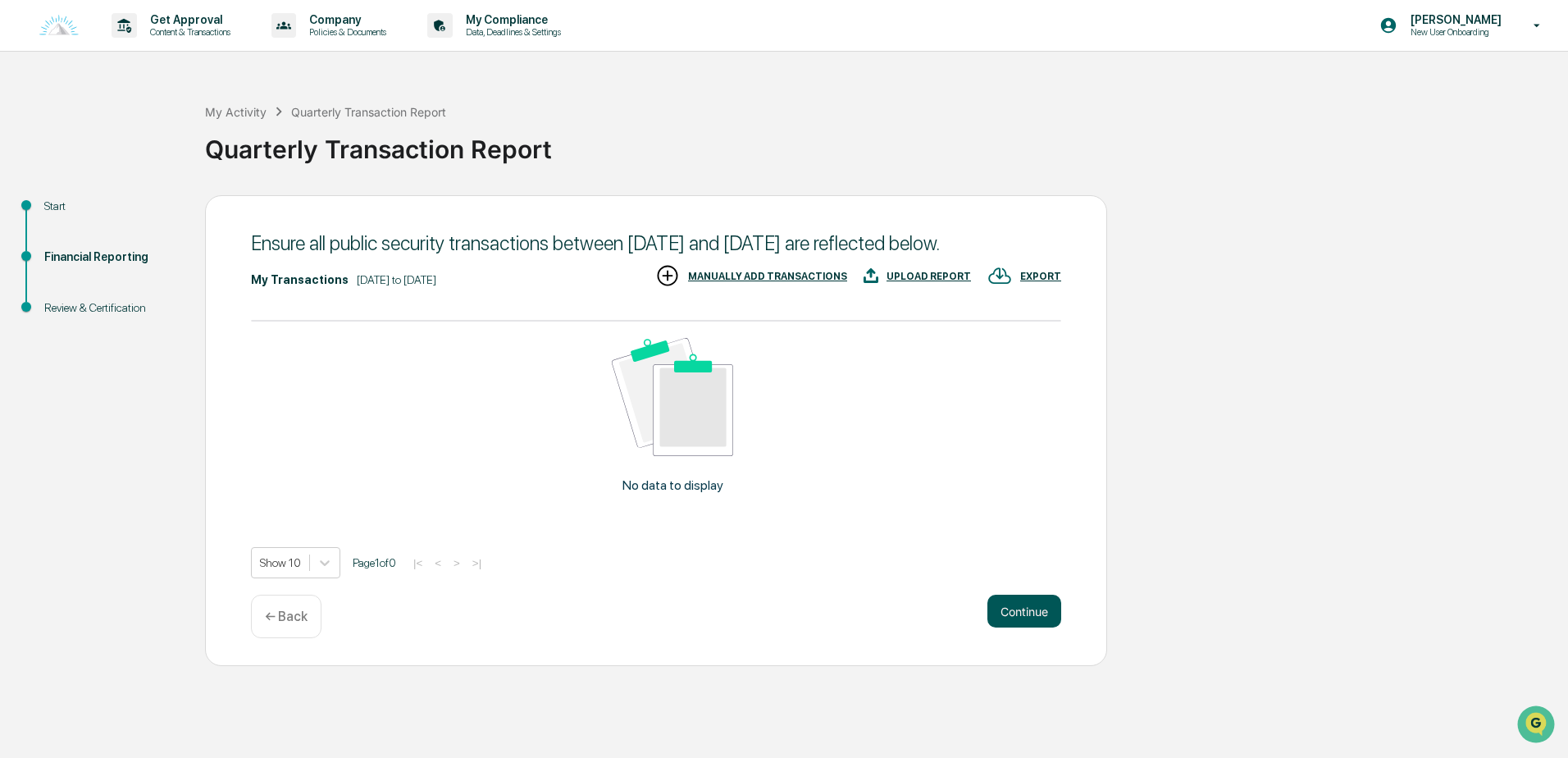
click at [1020, 628] on button "Continue" at bounding box center [1025, 611] width 74 height 33
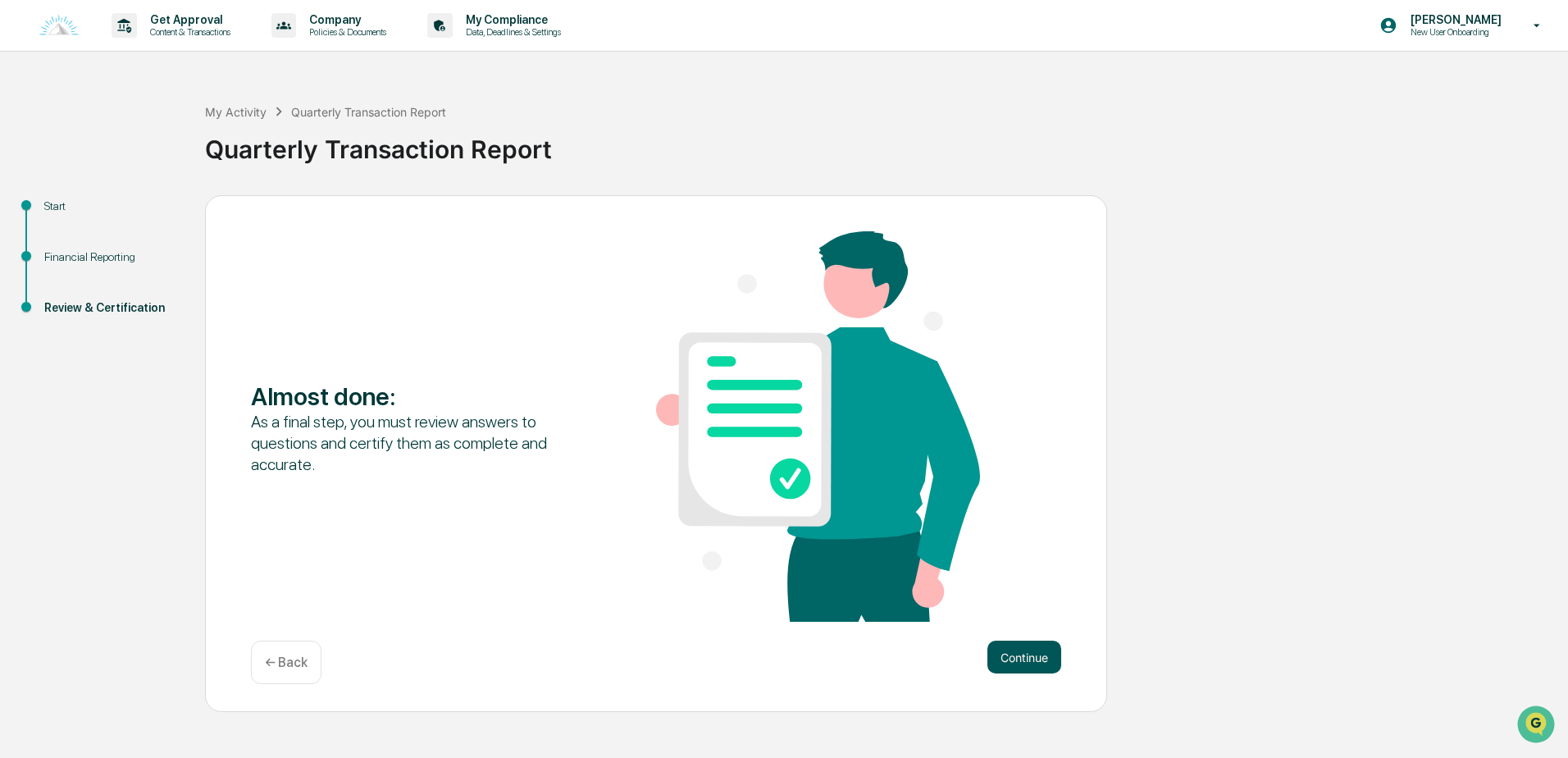
click at [1029, 653] on button "Continue" at bounding box center [1025, 657] width 74 height 33
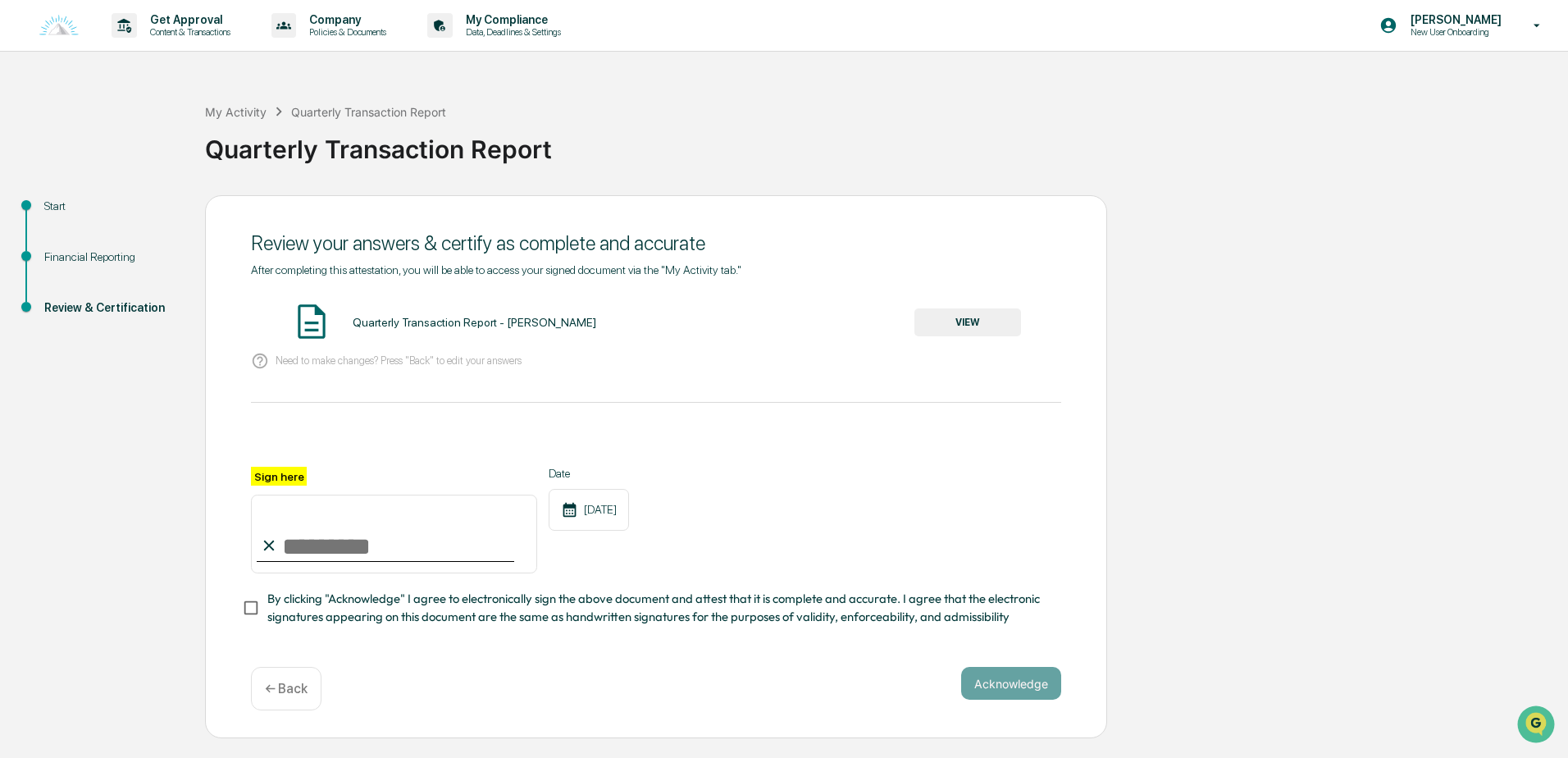
click at [314, 551] on input "Sign here" at bounding box center [394, 533] width 286 height 78
type input "**********"
click at [999, 693] on button "Acknowledge" at bounding box center [1011, 683] width 100 height 33
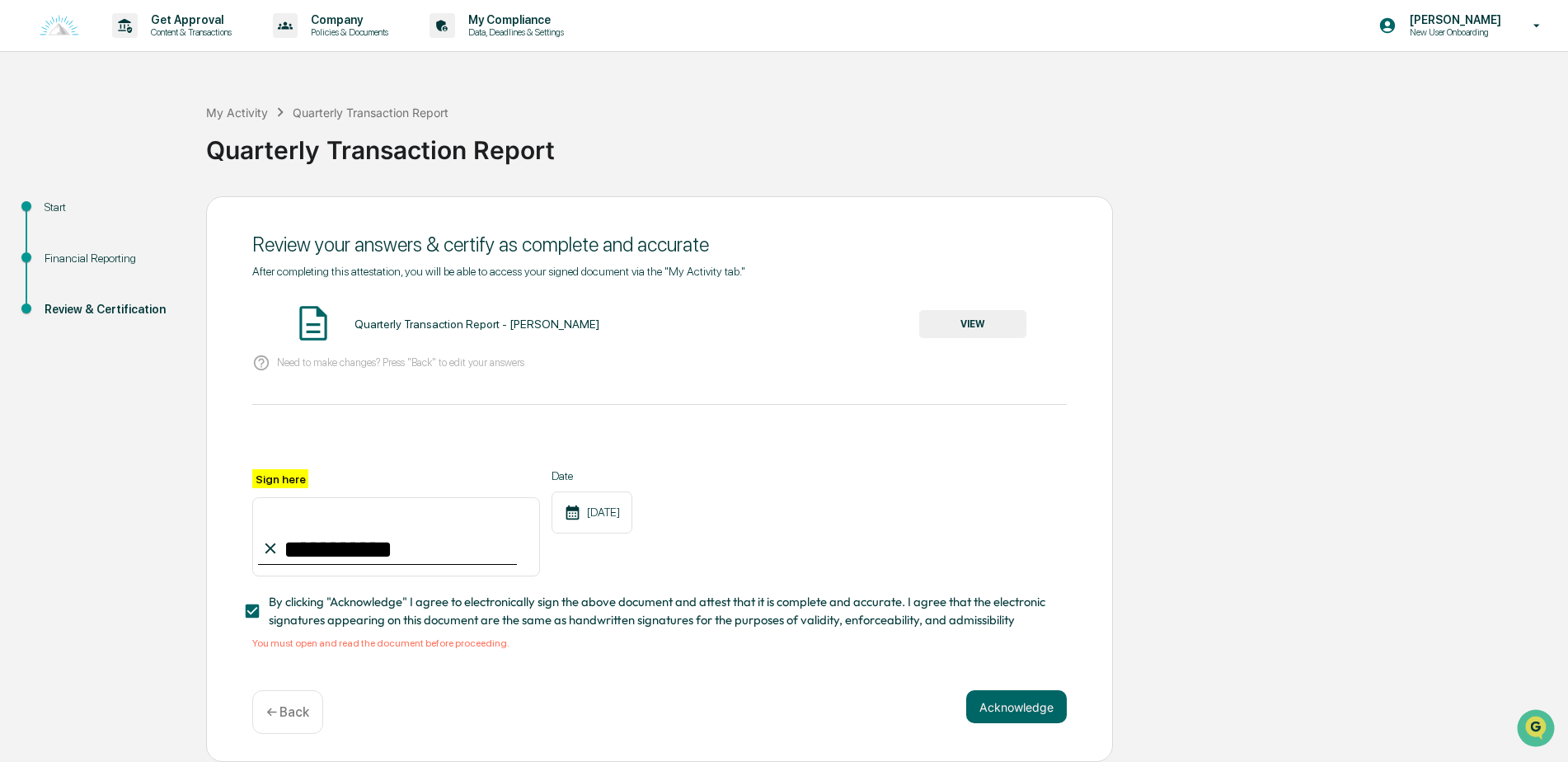
click at [309, 325] on img at bounding box center [312, 323] width 41 height 41
click at [958, 330] on button "VIEW" at bounding box center [973, 324] width 107 height 29
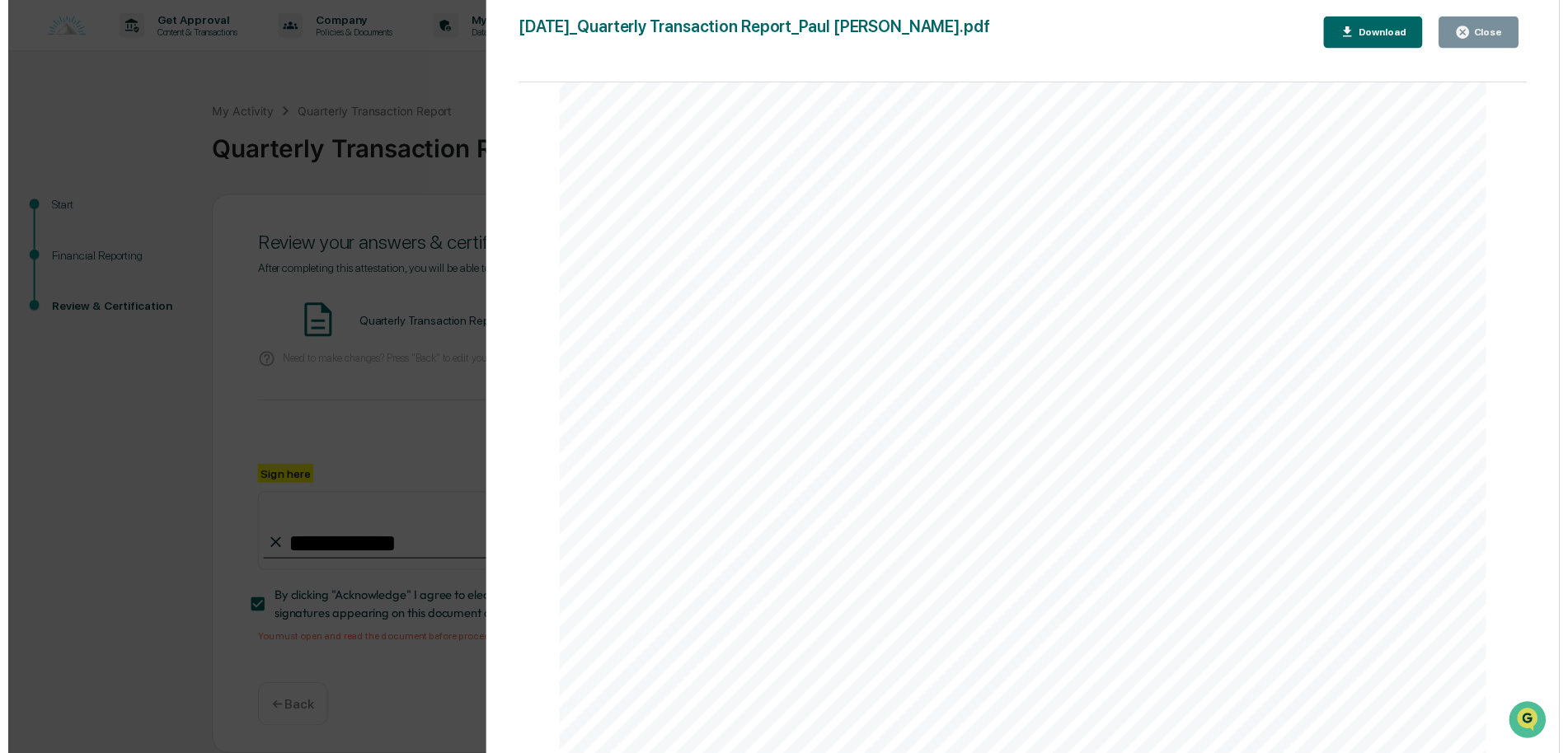
scroll to position [5, 0]
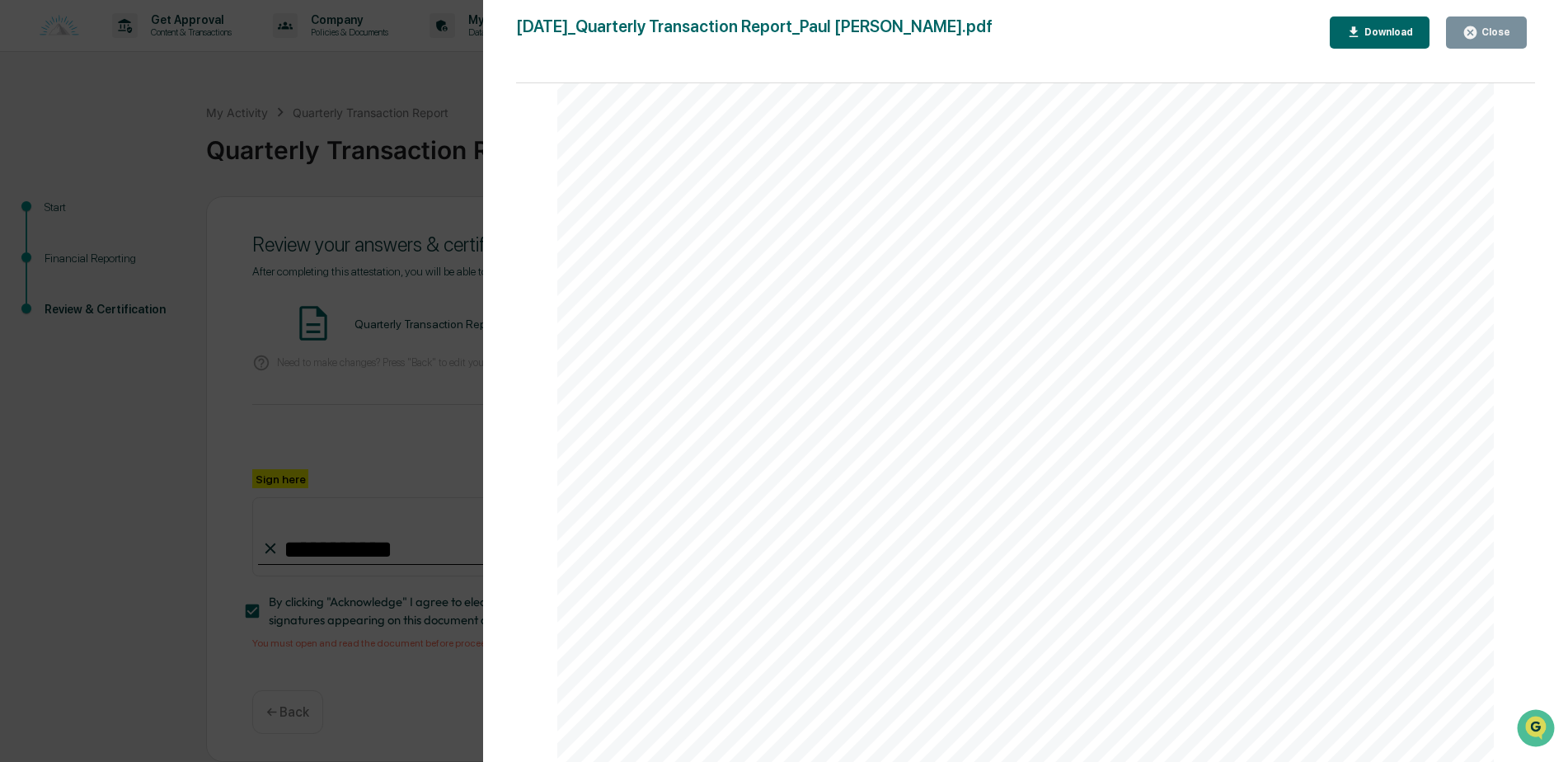
click at [1466, 34] on icon "button" at bounding box center [1470, 32] width 15 height 15
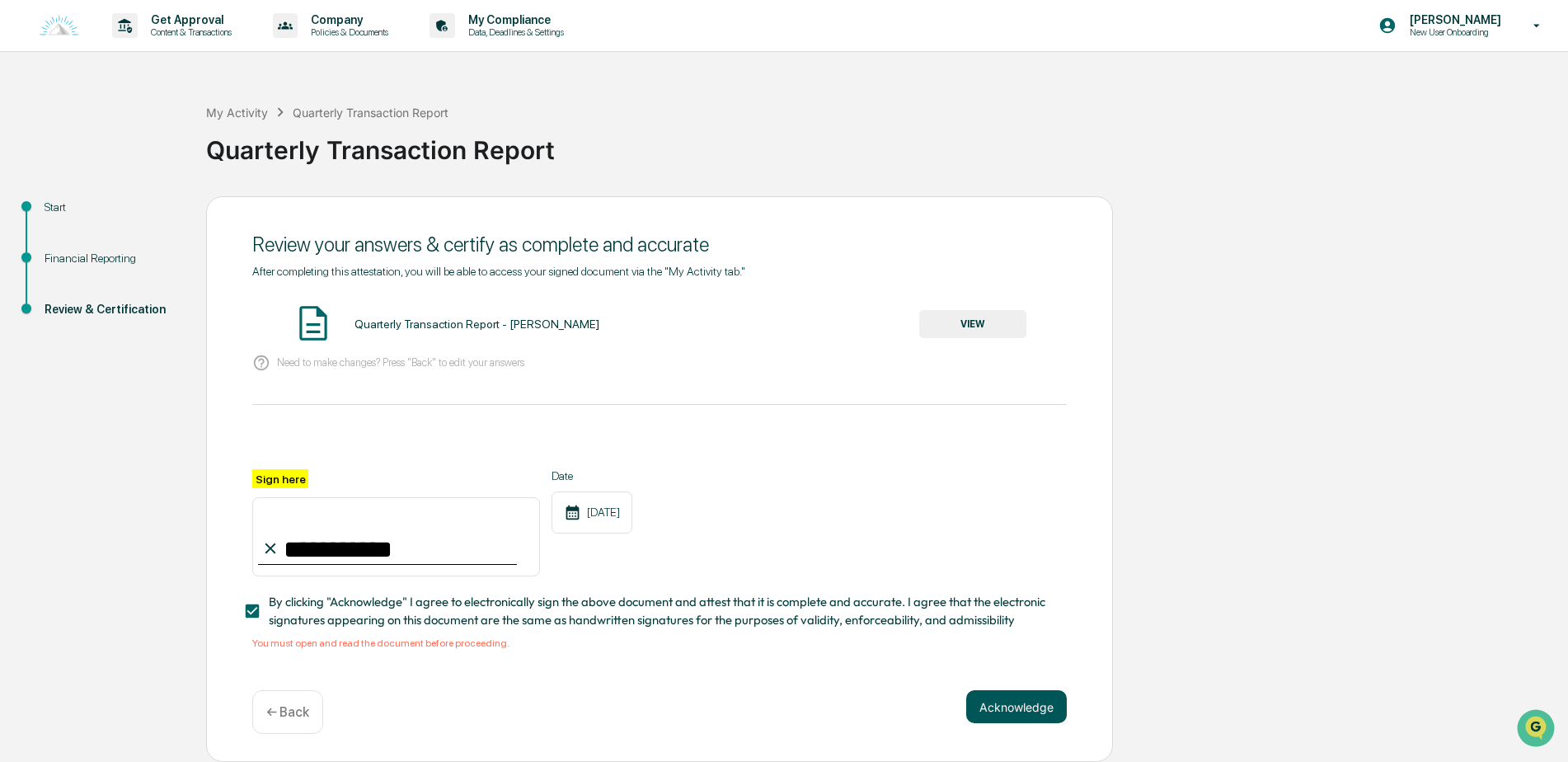
click at [1011, 703] on button "Acknowledge" at bounding box center [1016, 706] width 101 height 33
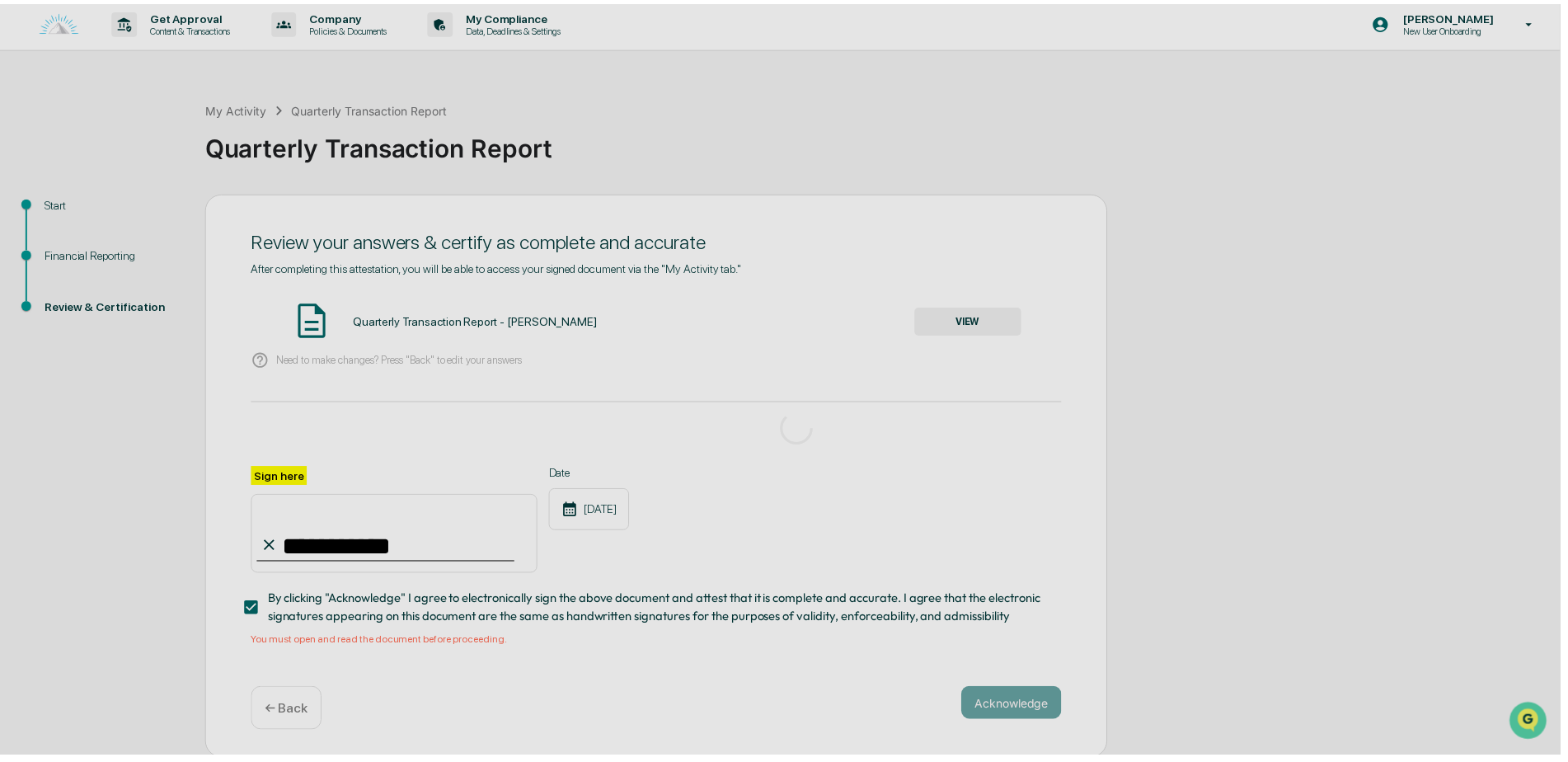
scroll to position [0, 0]
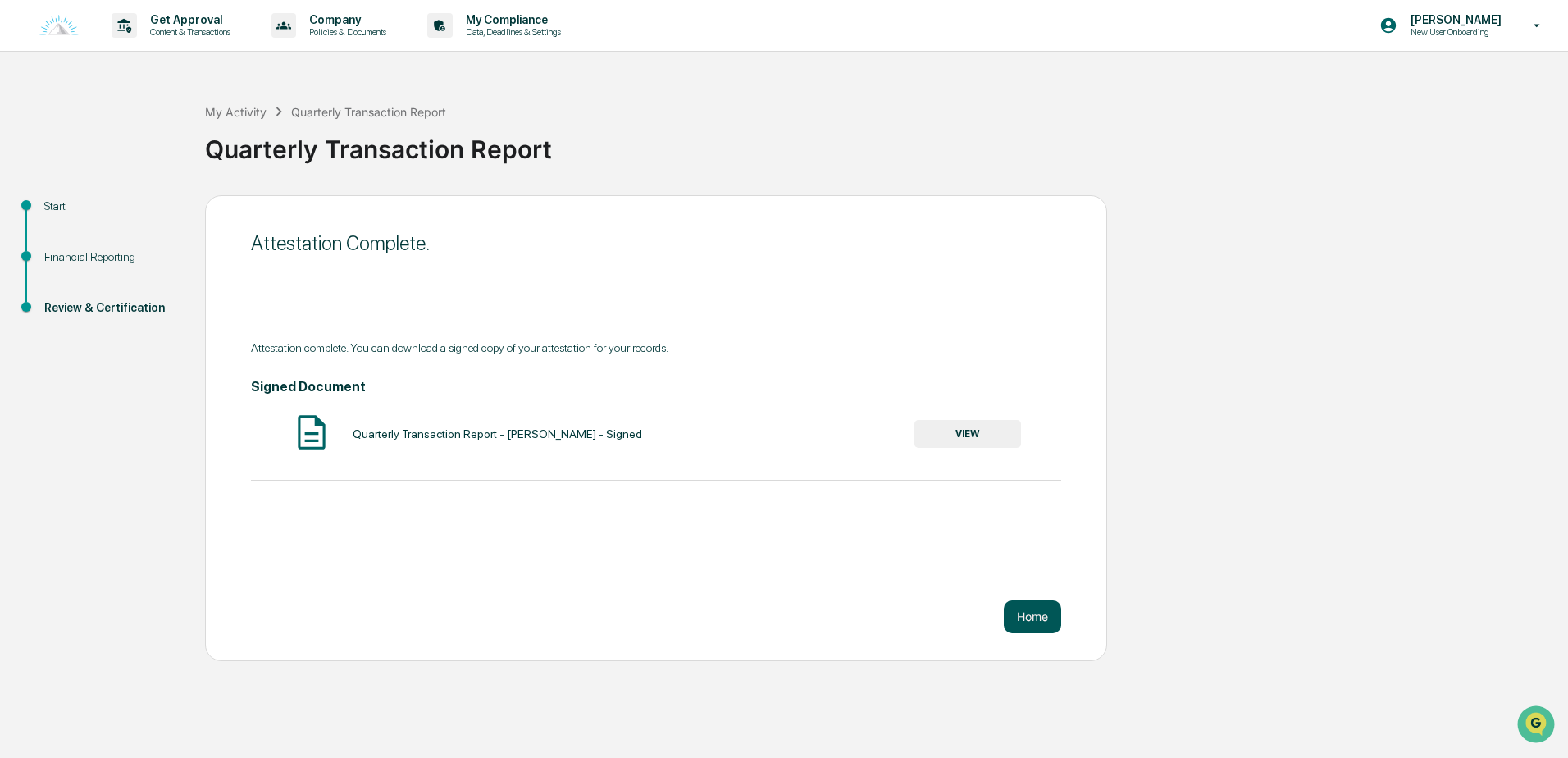
click at [1037, 613] on button "Home" at bounding box center [1032, 616] width 58 height 33
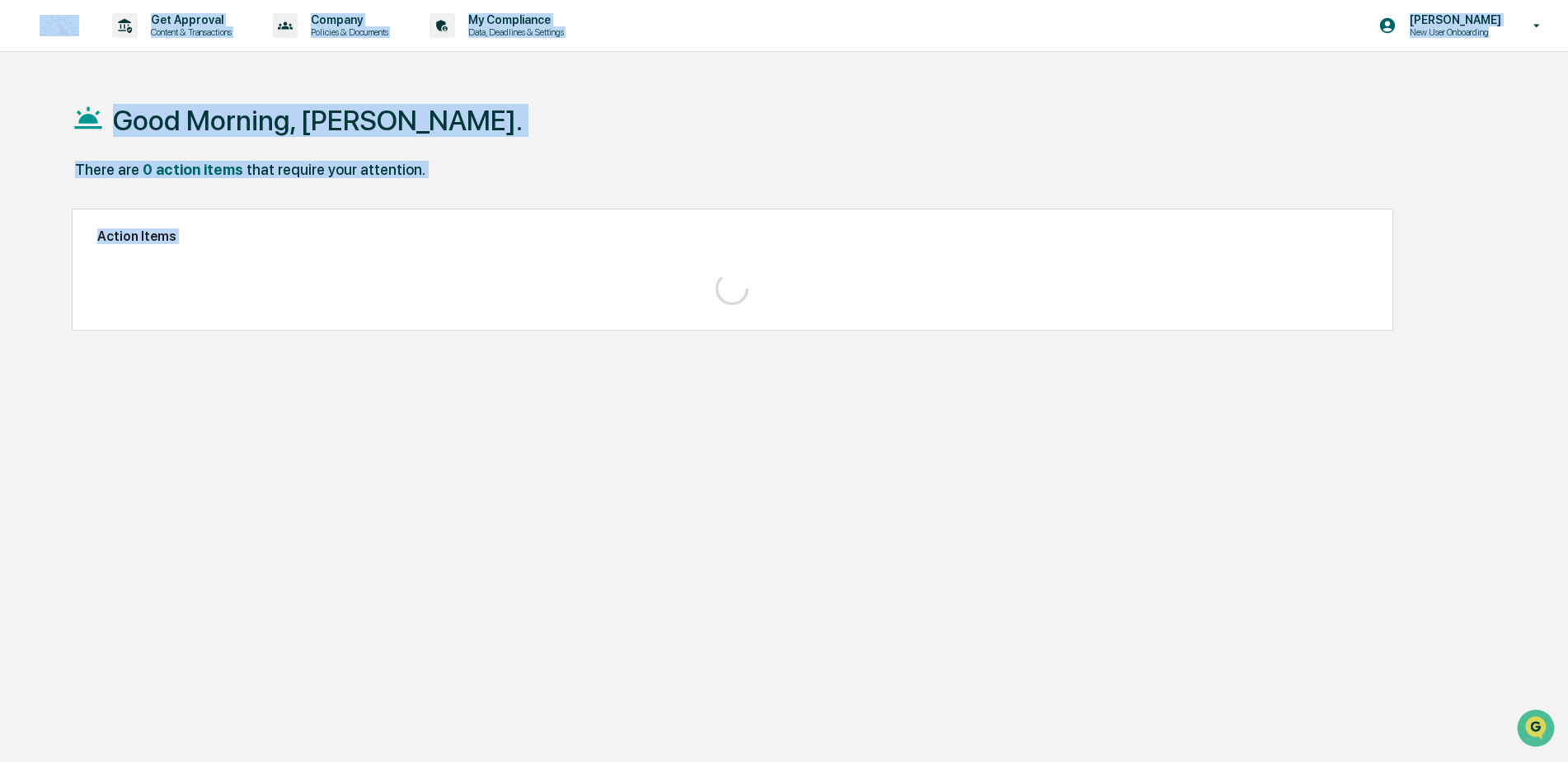
click at [1042, 617] on div "Good Morning, [PERSON_NAME]. There are 0 action items that require your attenti…" at bounding box center [777, 459] width 1461 height 762
